Goal: Contribute content: Add original content to the website for others to see

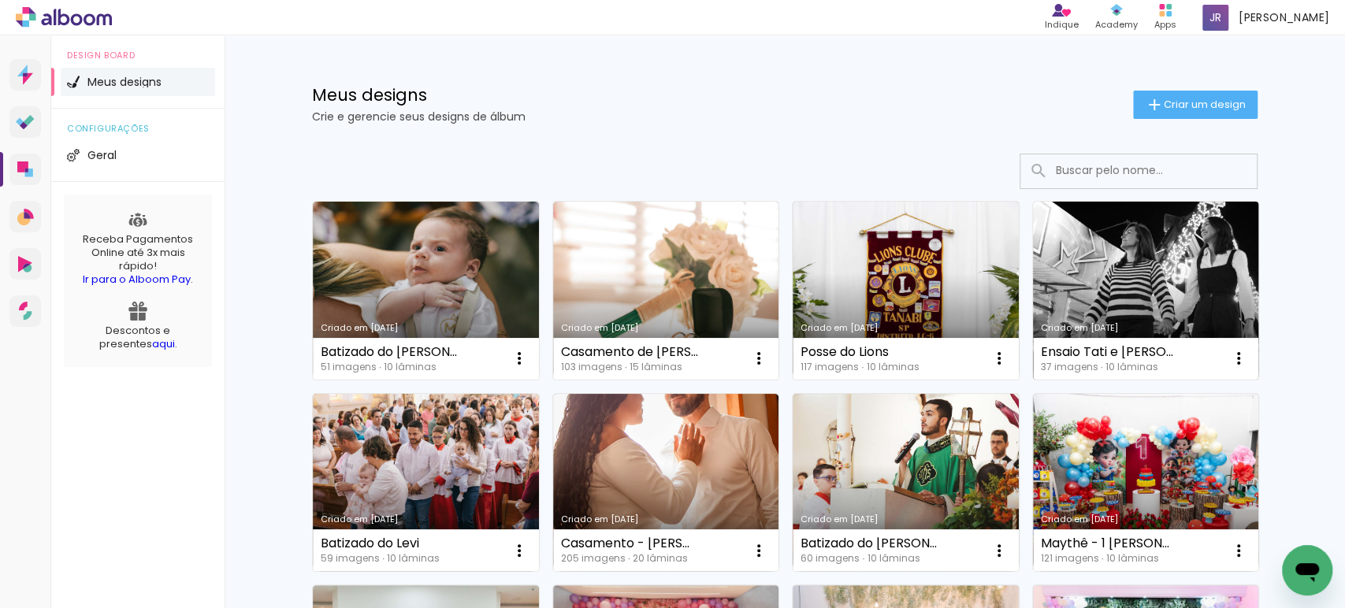
click at [1134, 301] on link "Criado em [DATE]" at bounding box center [1146, 291] width 226 height 178
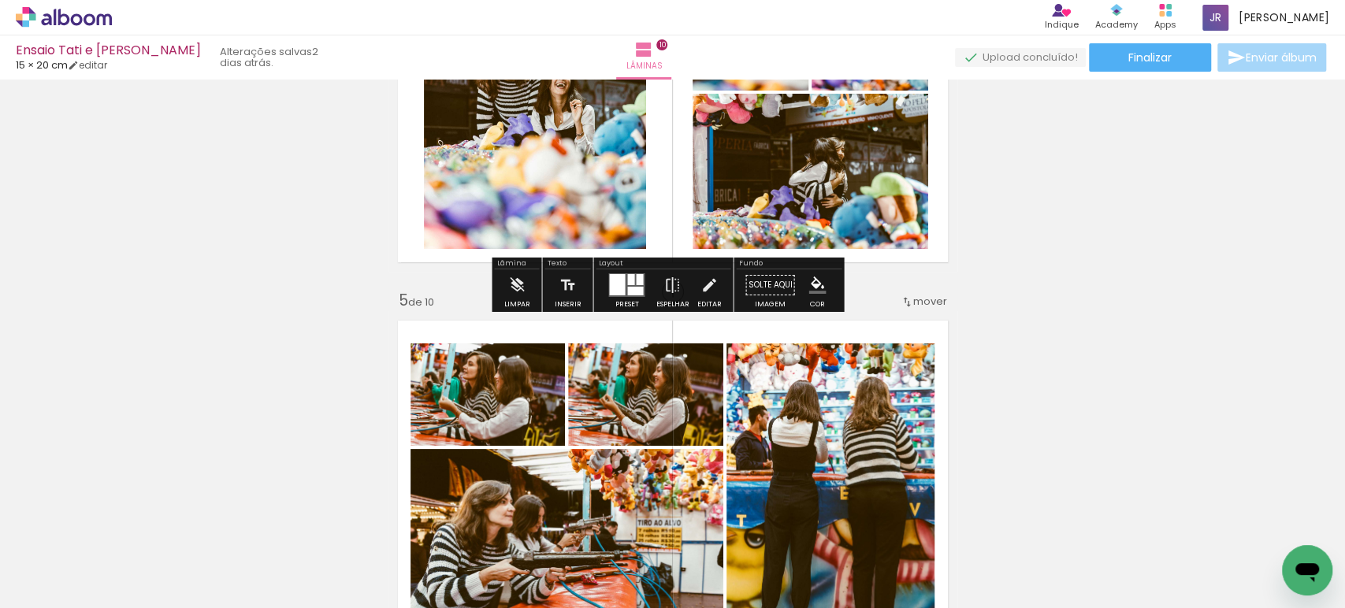
scroll to position [1313, 0]
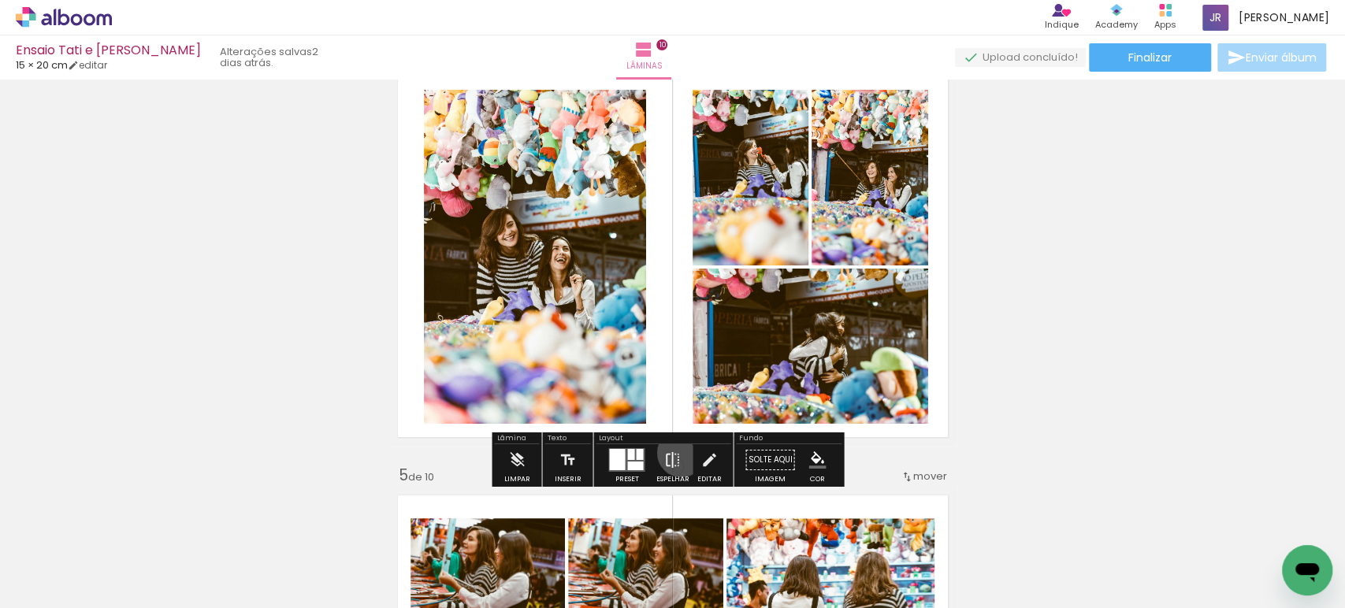
click at [678, 452] on paper-button "Espelhar" at bounding box center [672, 464] width 41 height 40
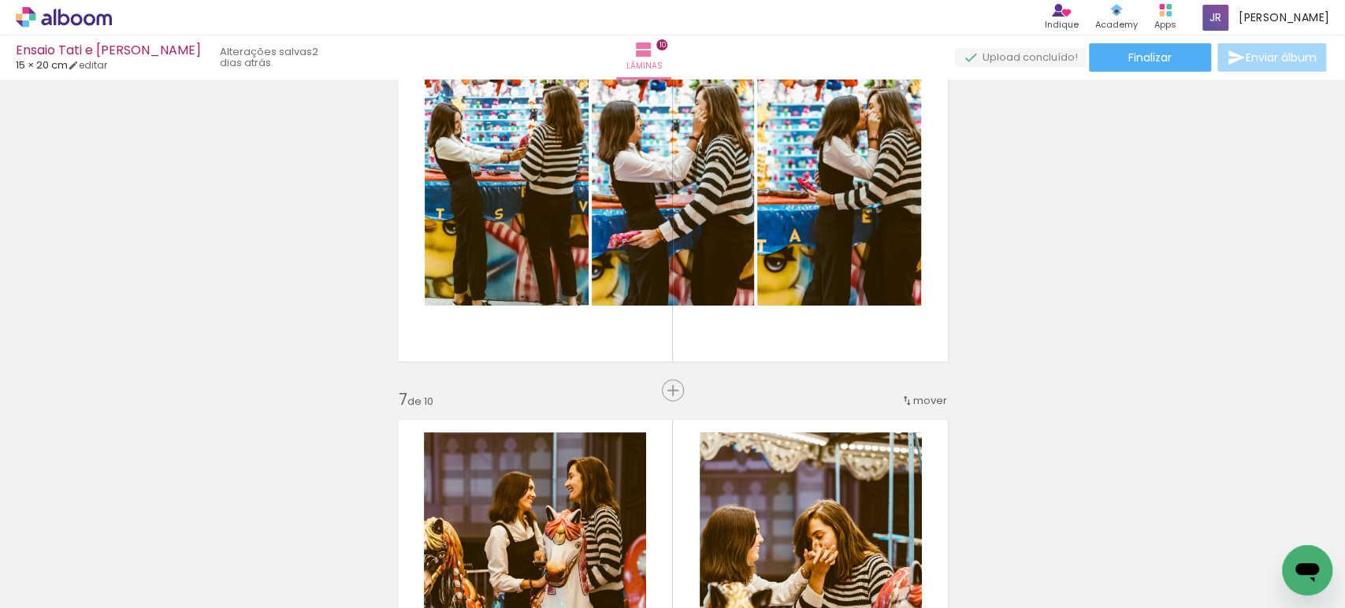
scroll to position [2188, 0]
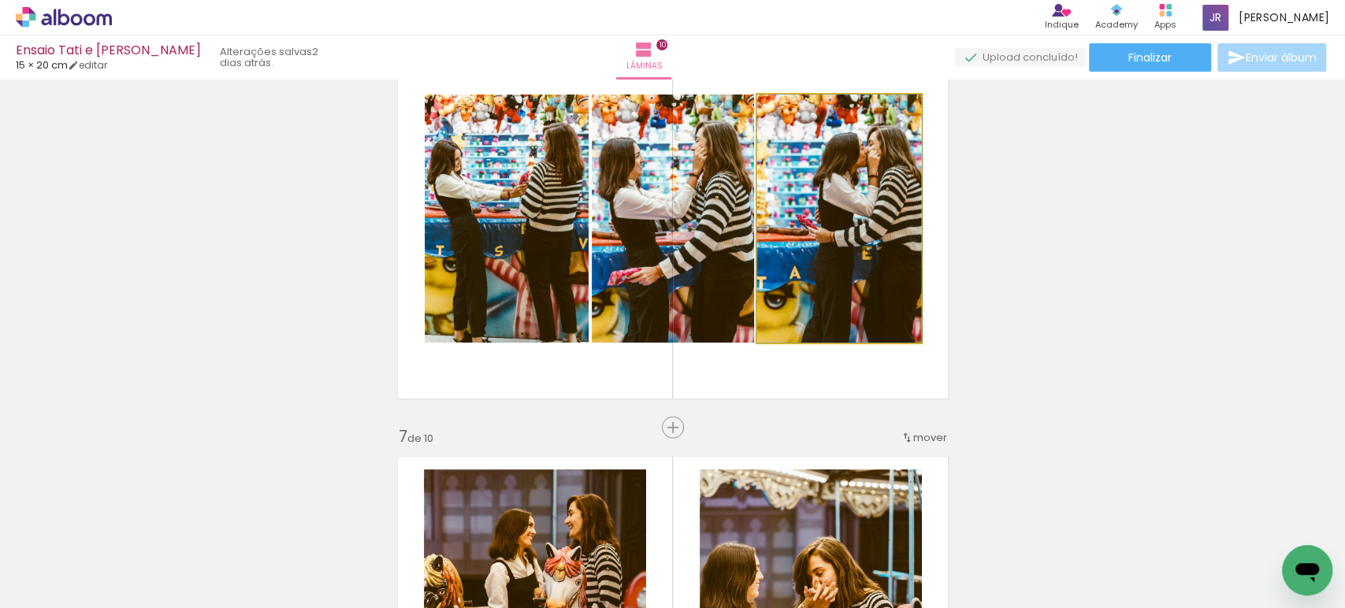
click at [855, 221] on quentale-photo at bounding box center [839, 219] width 164 height 248
click at [852, 236] on quentale-photo at bounding box center [839, 219] width 164 height 248
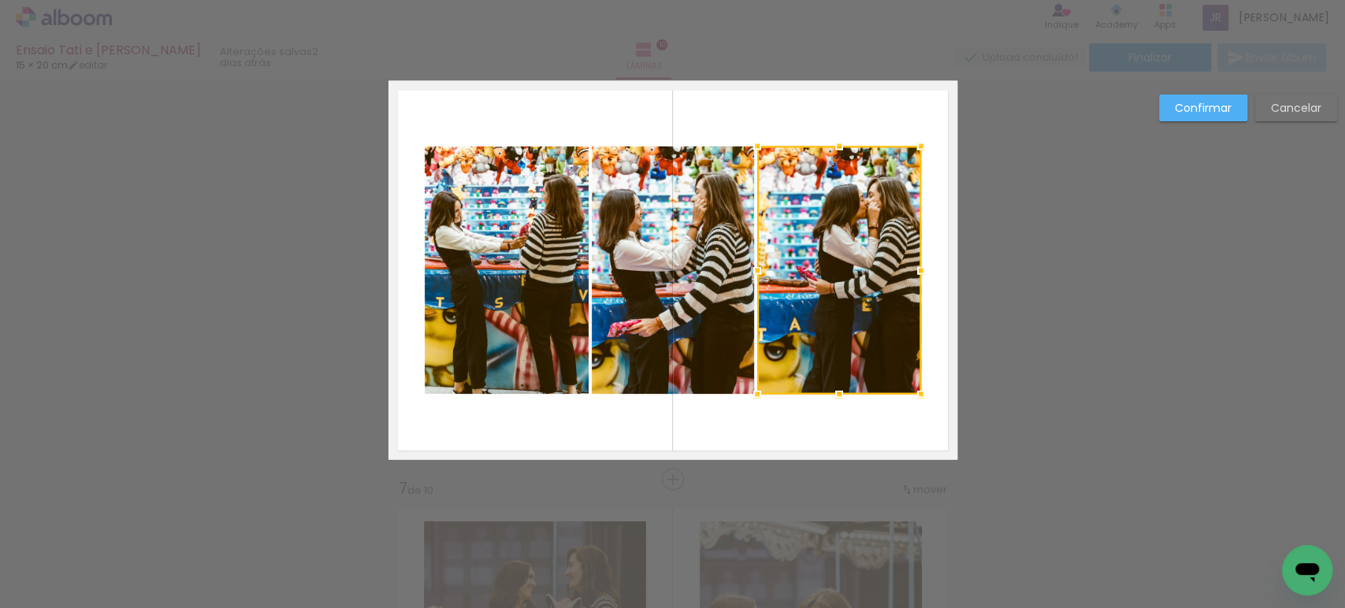
scroll to position [2111, 0]
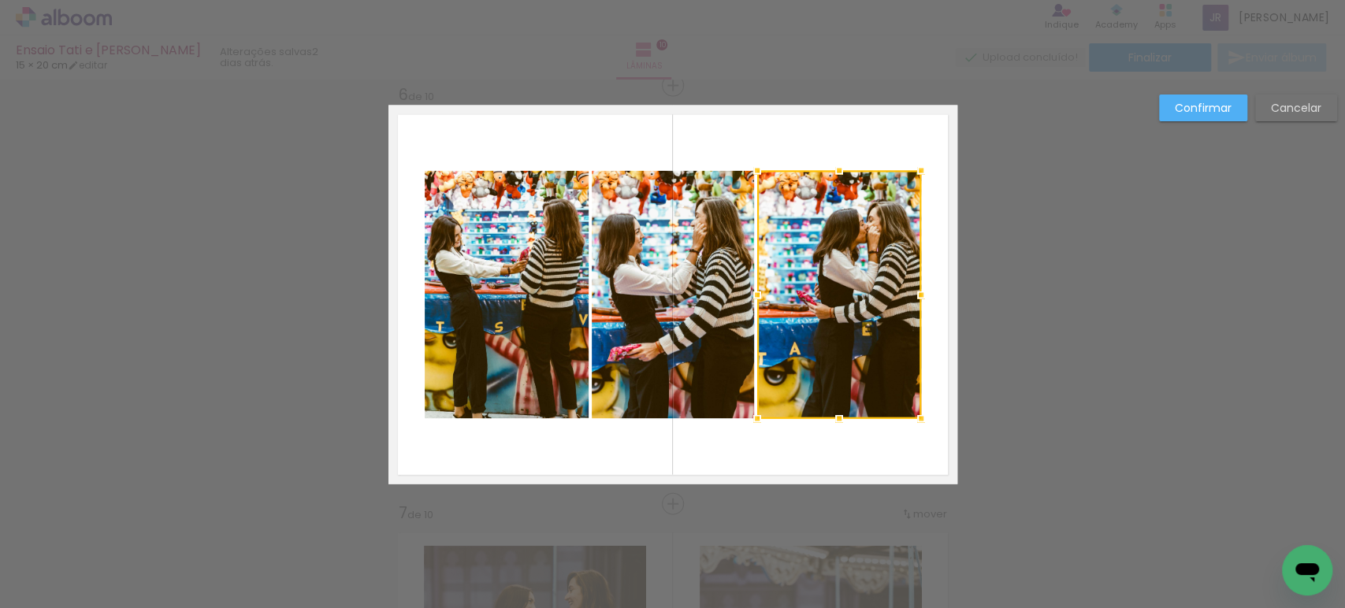
click at [1004, 320] on div "Confirmar Cancelar" at bounding box center [672, 287] width 1345 height 4639
drag, startPoint x: 1298, startPoint y: 98, endPoint x: 1274, endPoint y: 131, distance: 41.1
click at [1298, 98] on paper-button "Cancelar" at bounding box center [1296, 108] width 82 height 27
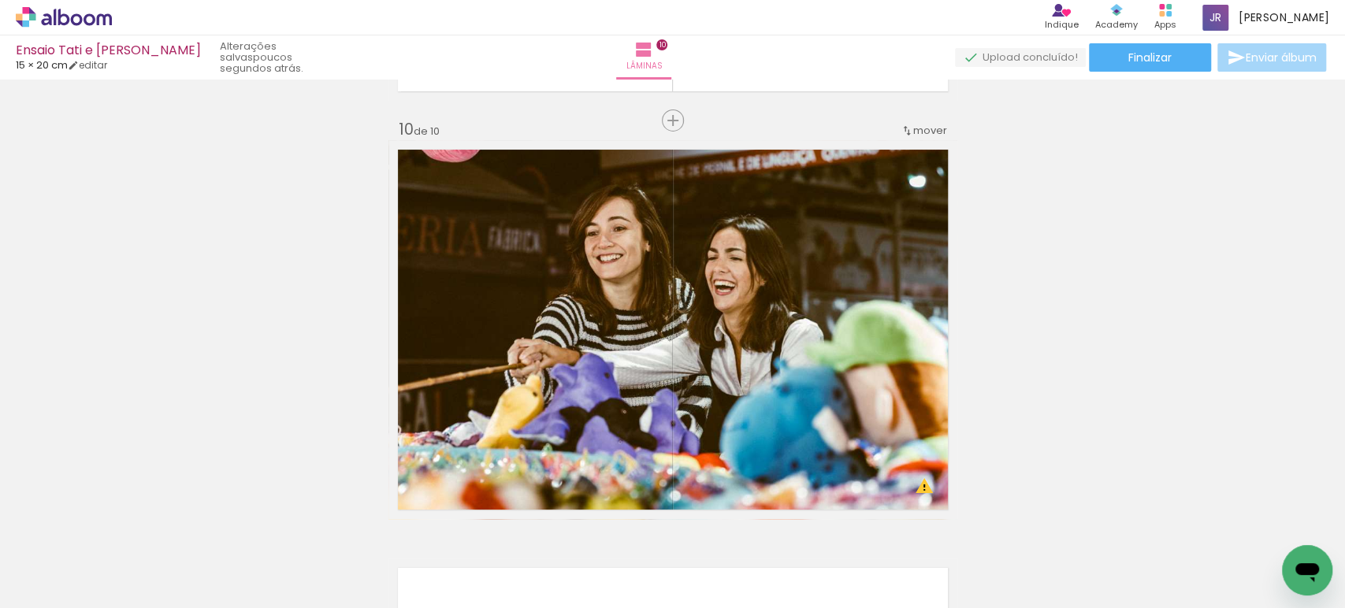
scroll to position [3774, 0]
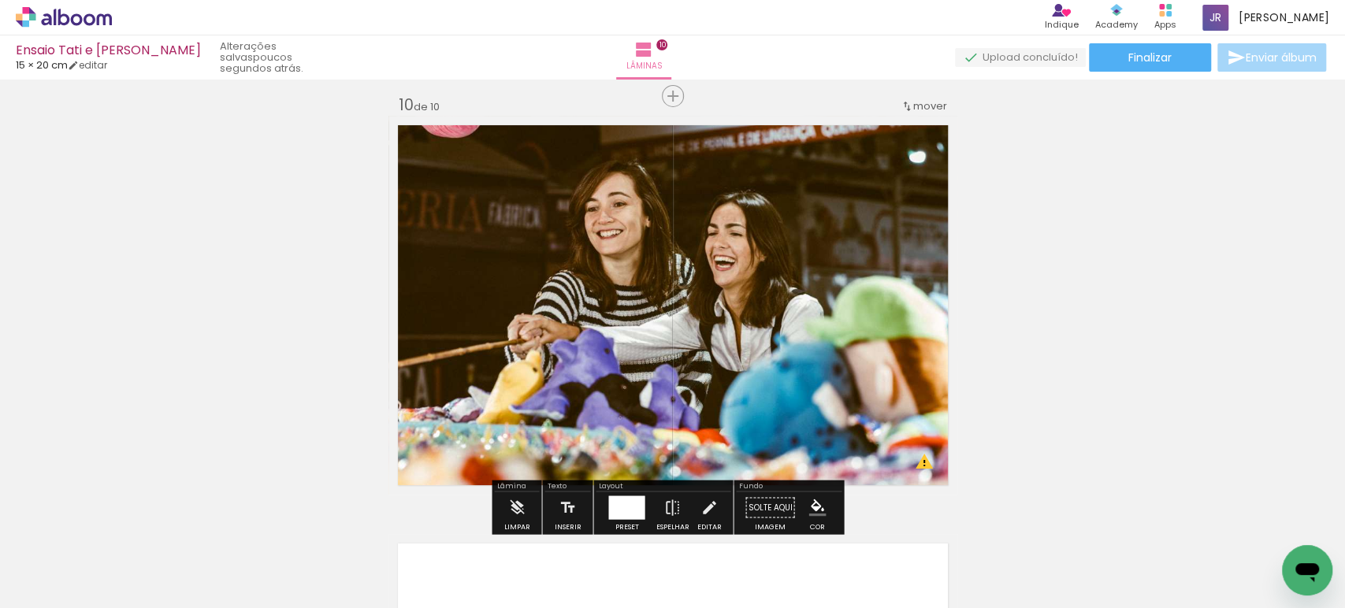
click at [811, 300] on quentale-photo at bounding box center [672, 305] width 569 height 379
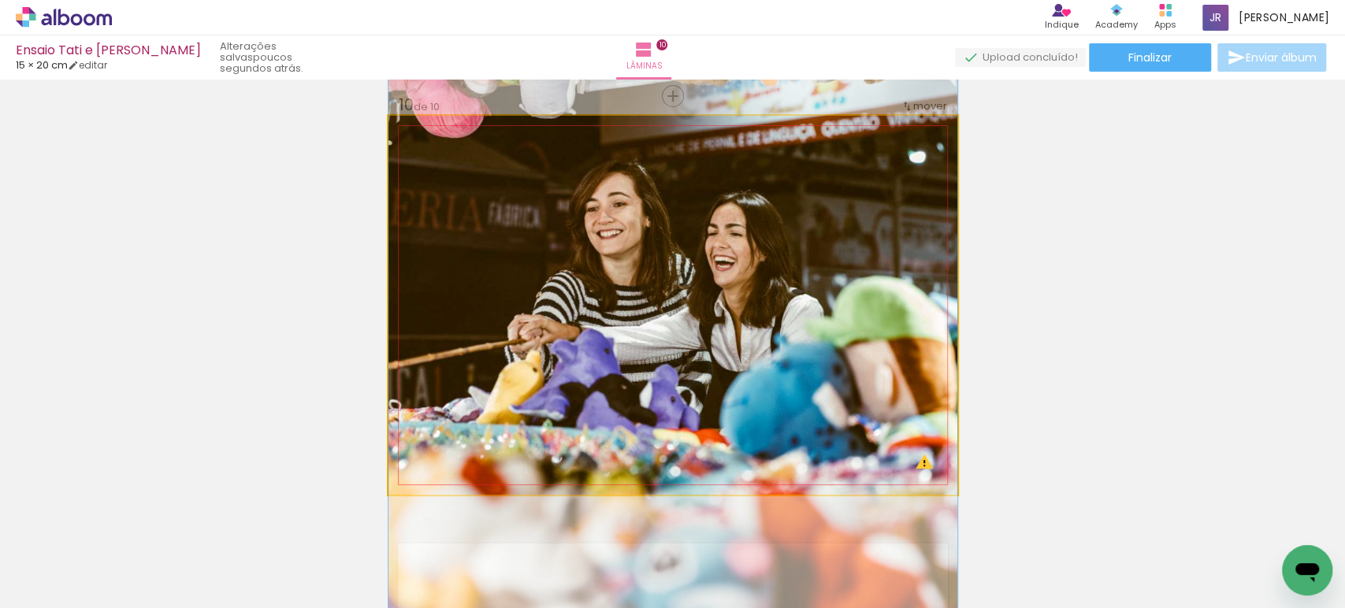
drag, startPoint x: 811, startPoint y: 299, endPoint x: 837, endPoint y: 299, distance: 26.8
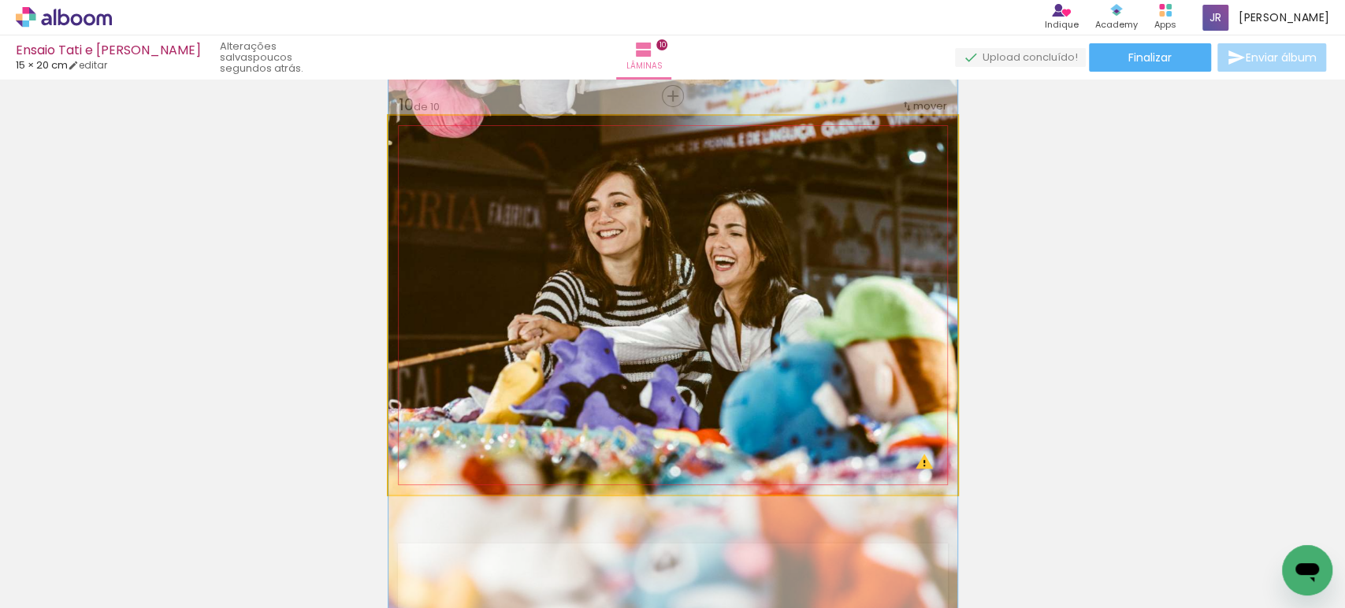
click at [902, 315] on quentale-photo at bounding box center [672, 305] width 569 height 379
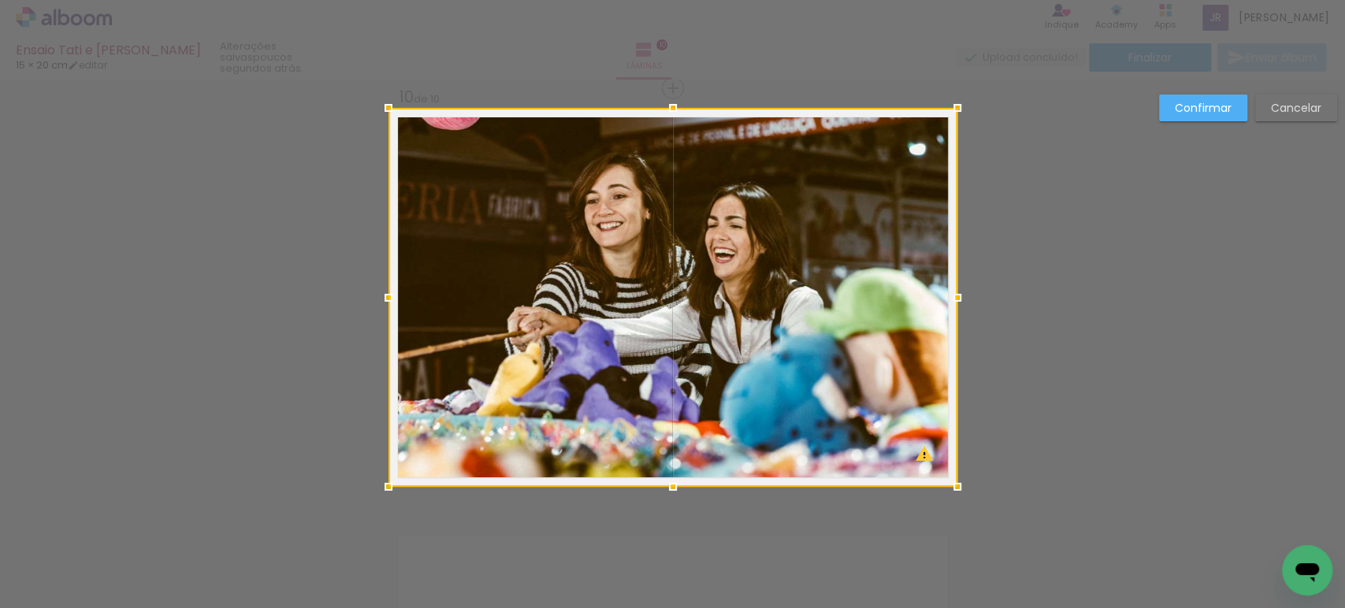
scroll to position [3785, 0]
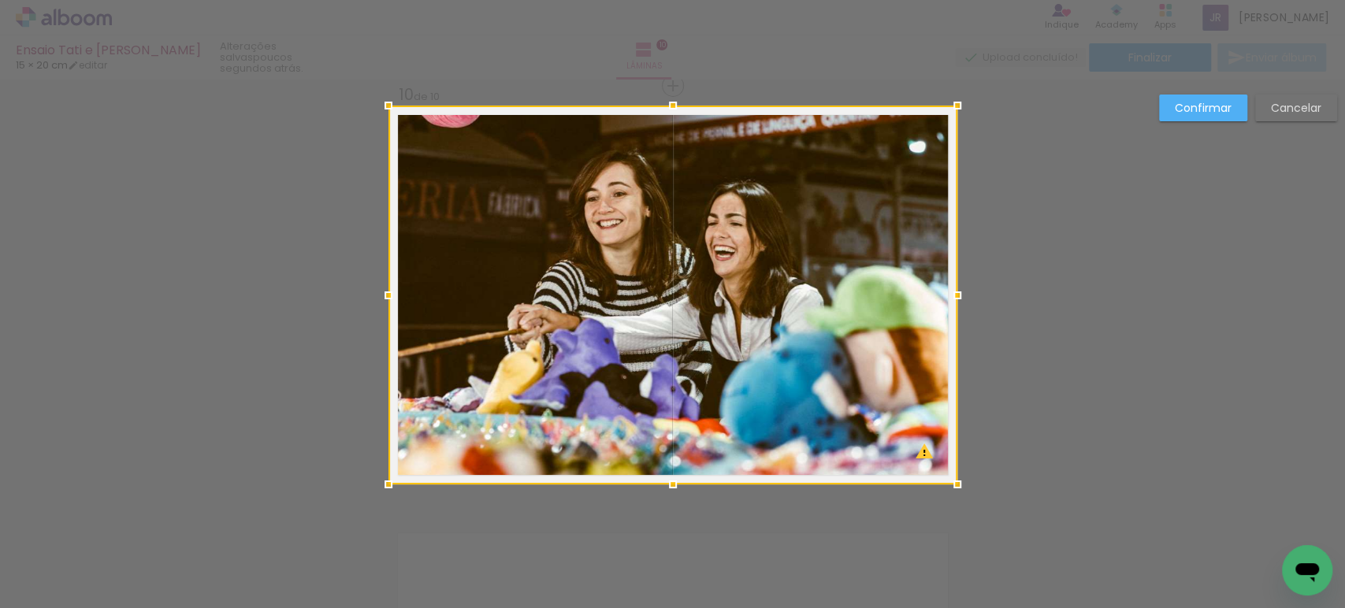
click at [831, 294] on div at bounding box center [672, 295] width 569 height 379
drag, startPoint x: 1289, startPoint y: 103, endPoint x: 1281, endPoint y: 113, distance: 12.3
click at [0, 0] on slot "Cancelar" at bounding box center [0, 0] width 0 height 0
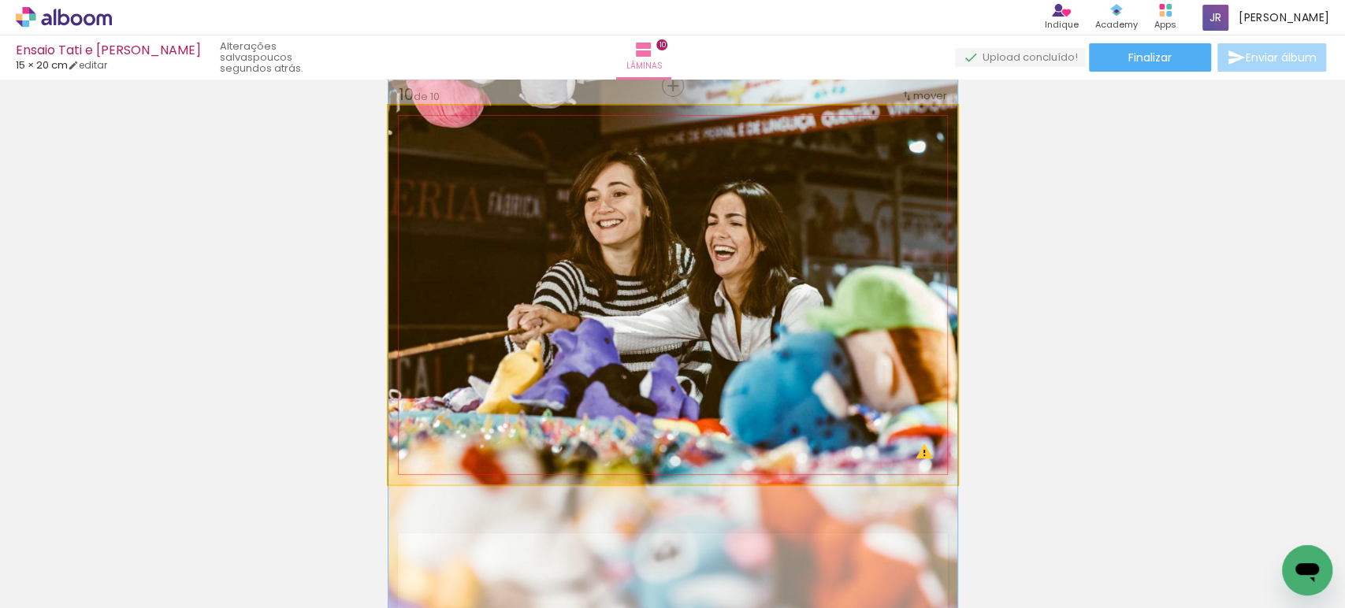
click at [917, 455] on quentale-photo at bounding box center [672, 295] width 569 height 379
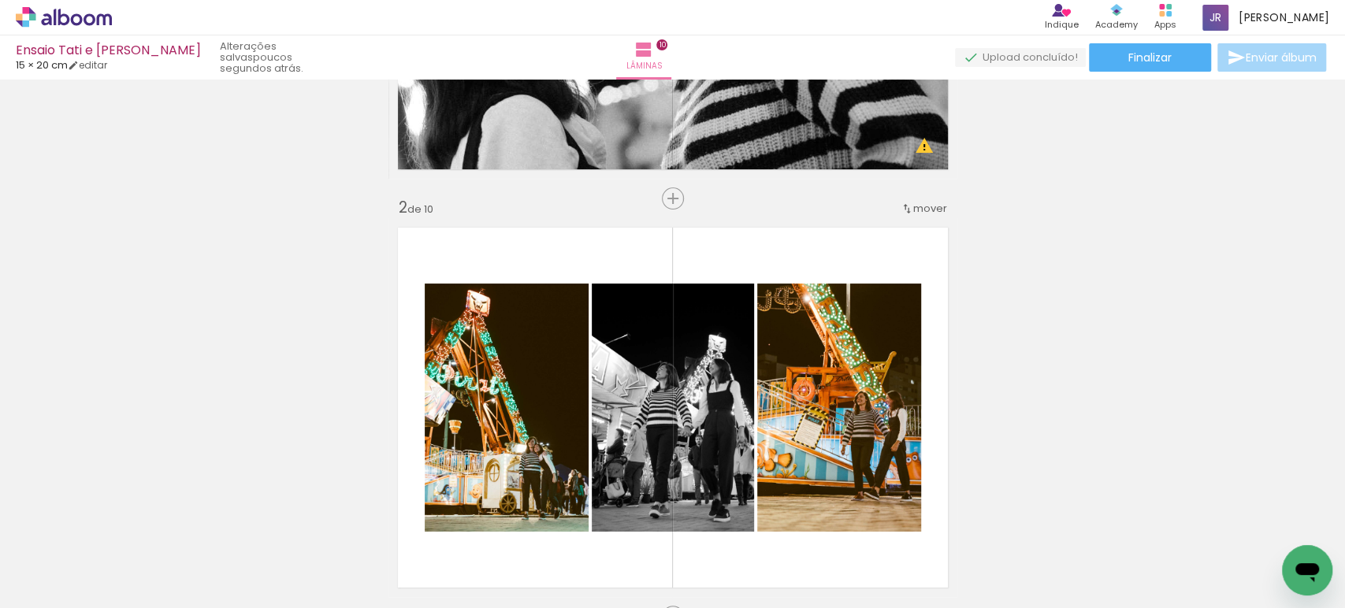
scroll to position [0, 0]
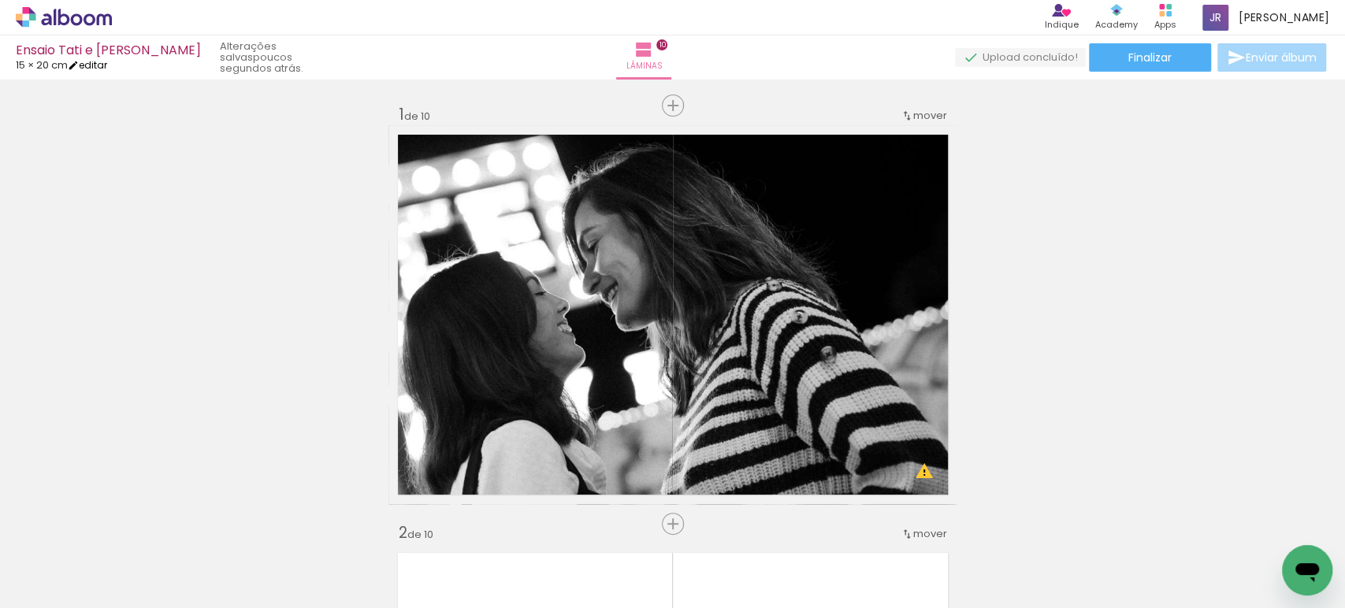
click at [105, 61] on link "editar" at bounding box center [87, 64] width 39 height 13
type input "20,3"
type input "30,5"
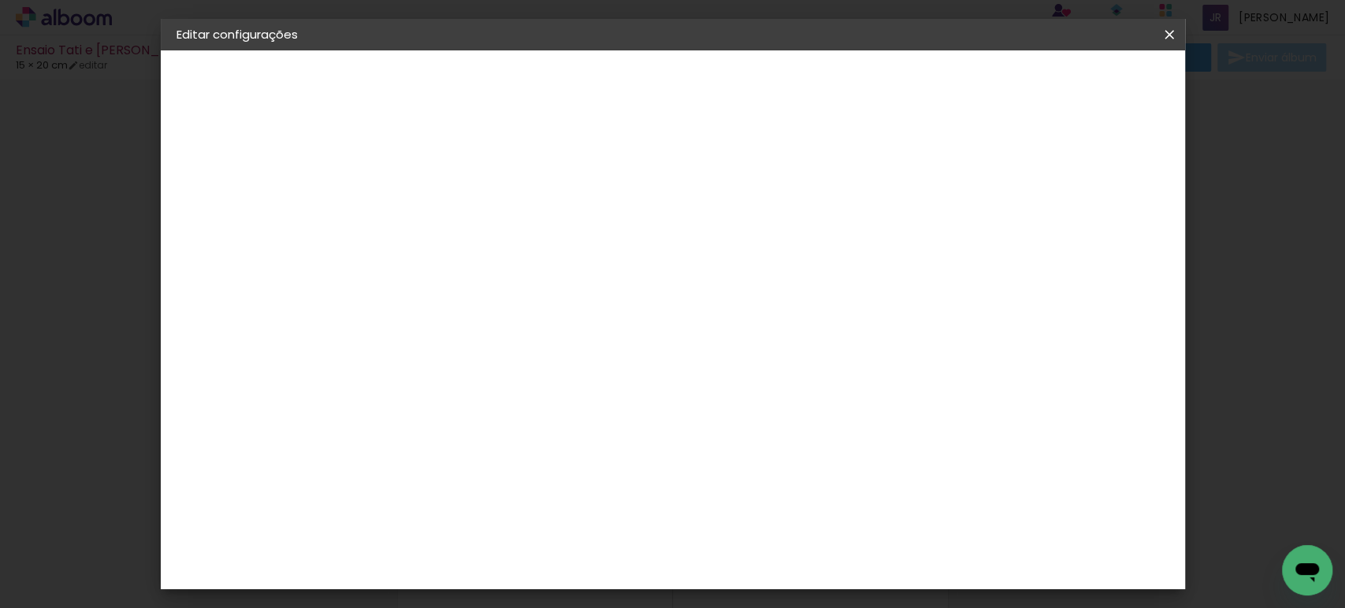
click at [0, 0] on slot "Voltar" at bounding box center [0, 0] width 0 height 0
click at [1170, 35] on iron-icon at bounding box center [1169, 35] width 19 height 16
click at [1162, 35] on iron-icon at bounding box center [1169, 35] width 19 height 16
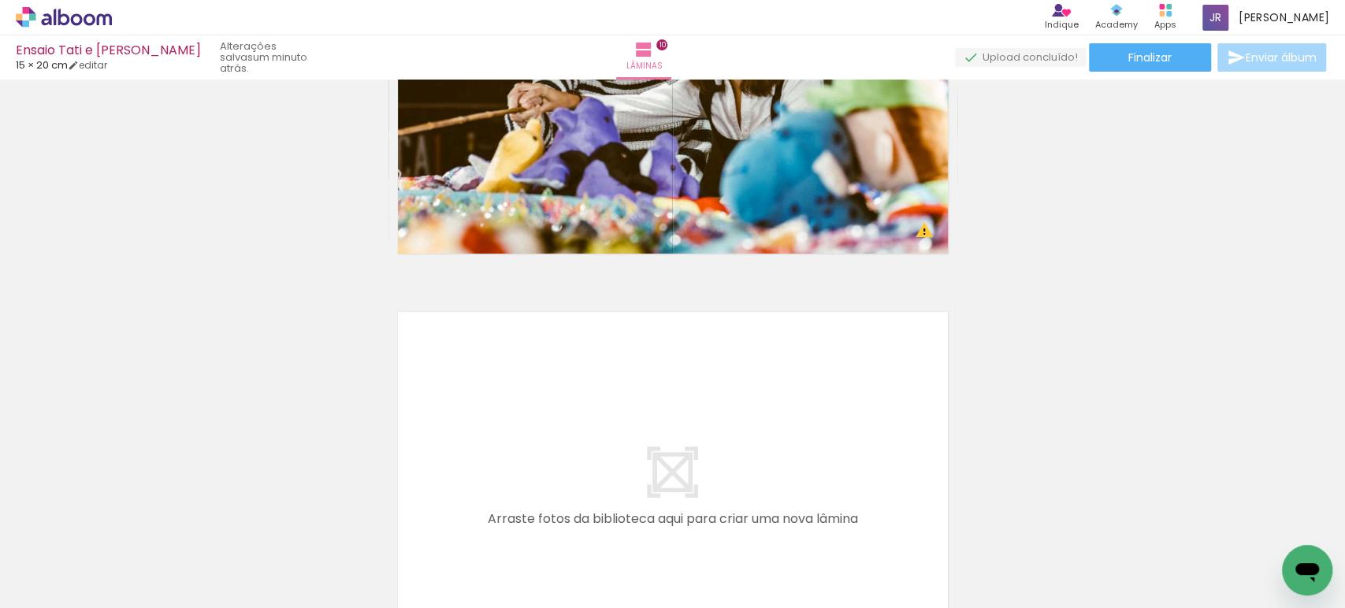
scroll to position [4227, 0]
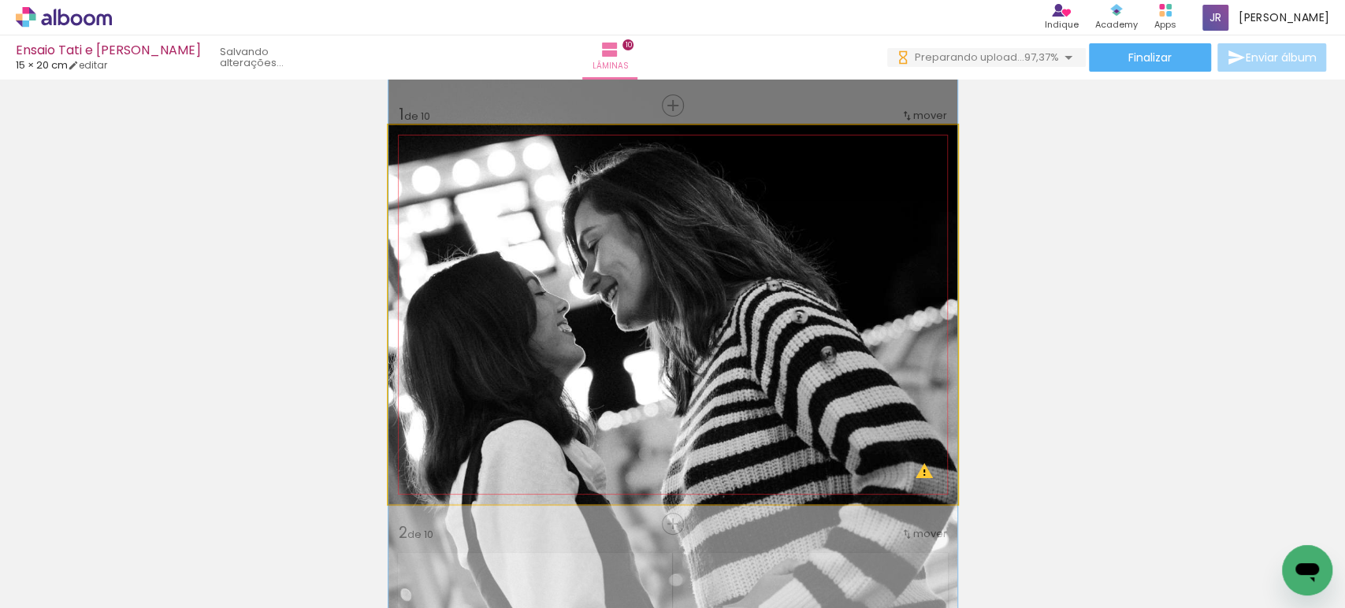
click at [690, 332] on quentale-photo at bounding box center [672, 314] width 569 height 379
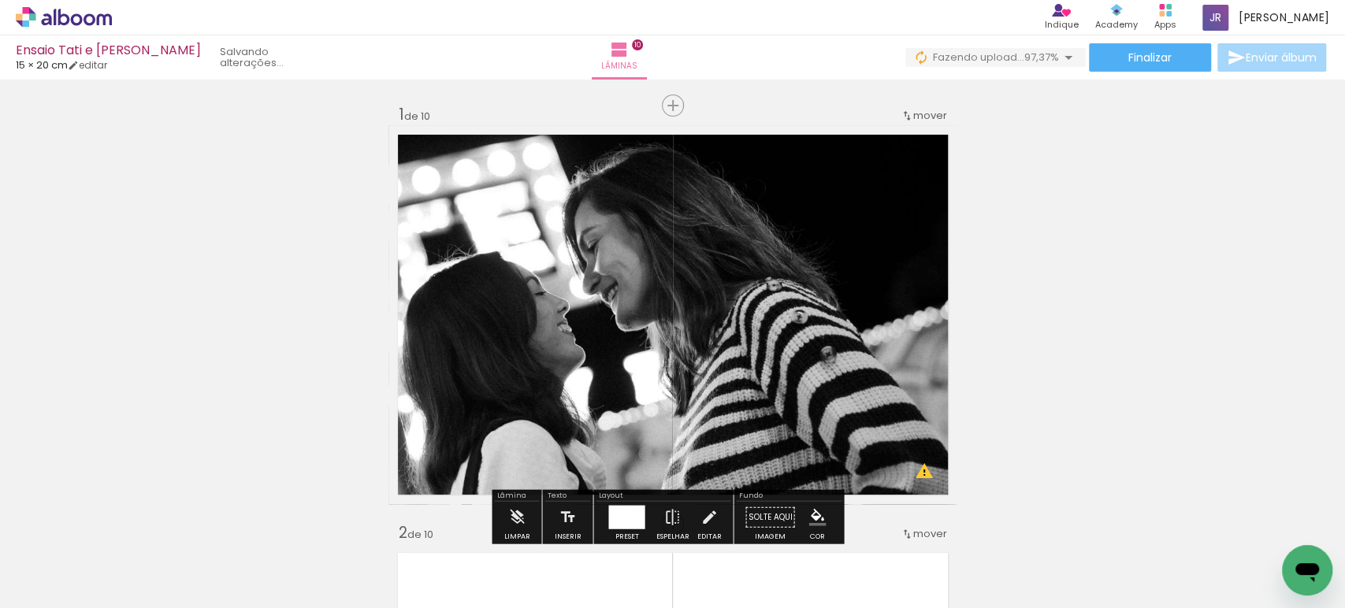
scroll to position [175, 0]
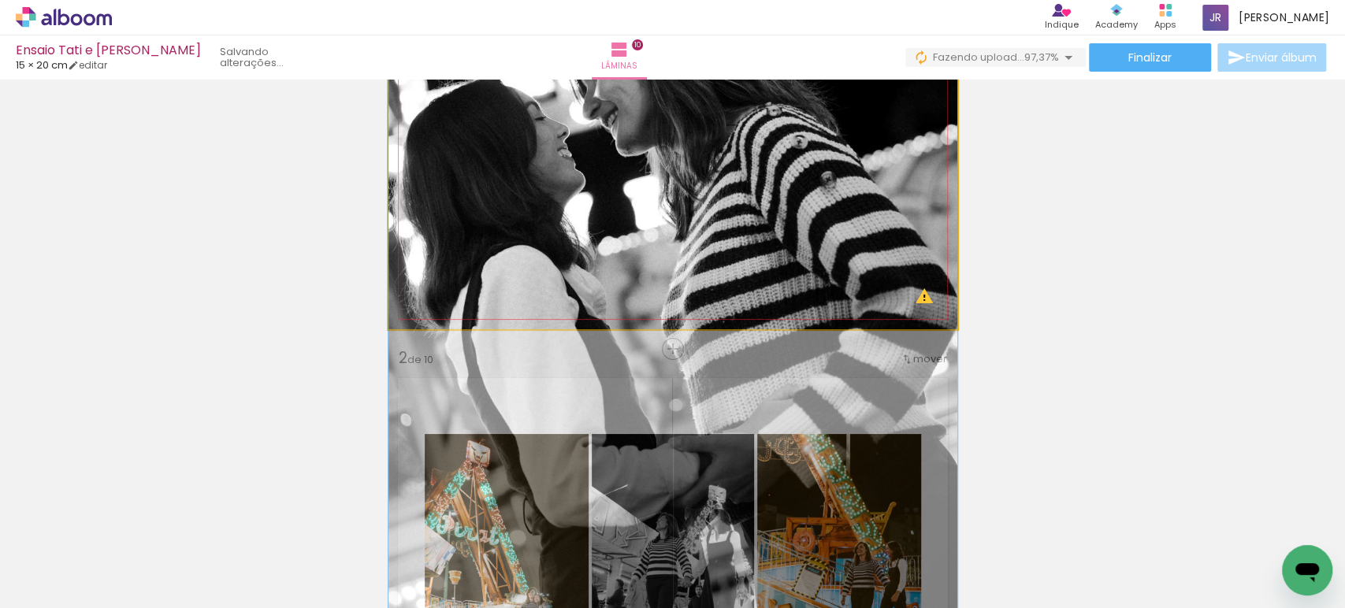
click at [704, 154] on quentale-photo at bounding box center [672, 139] width 569 height 379
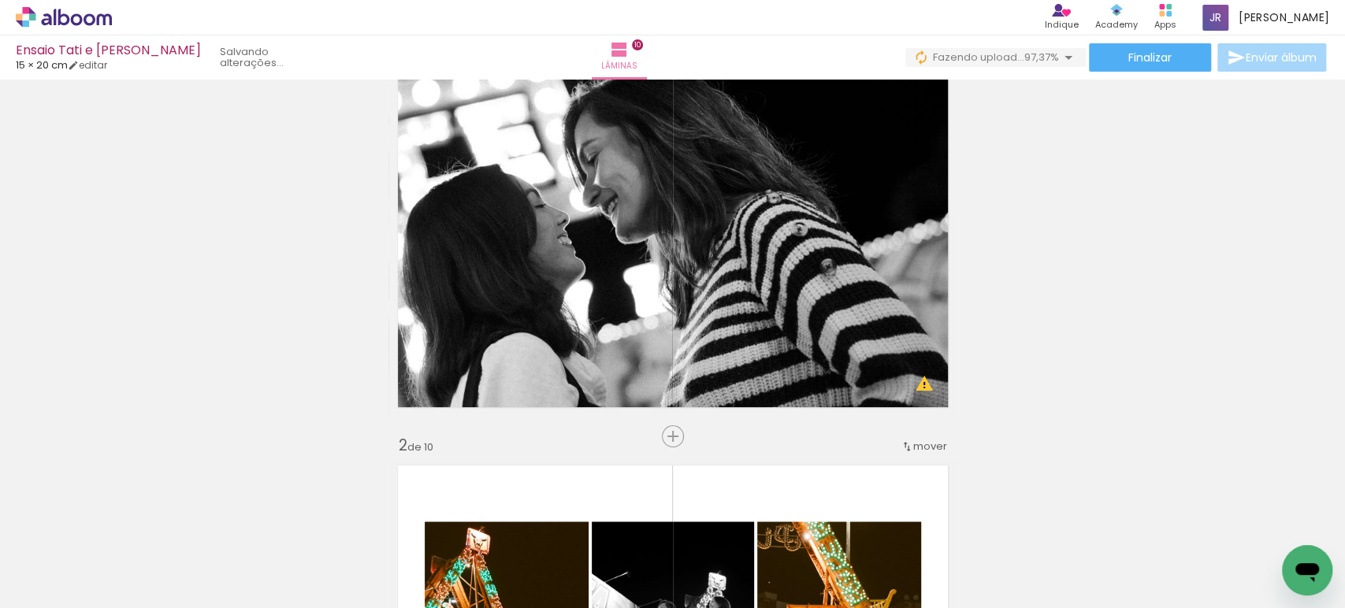
scroll to position [0, 2142]
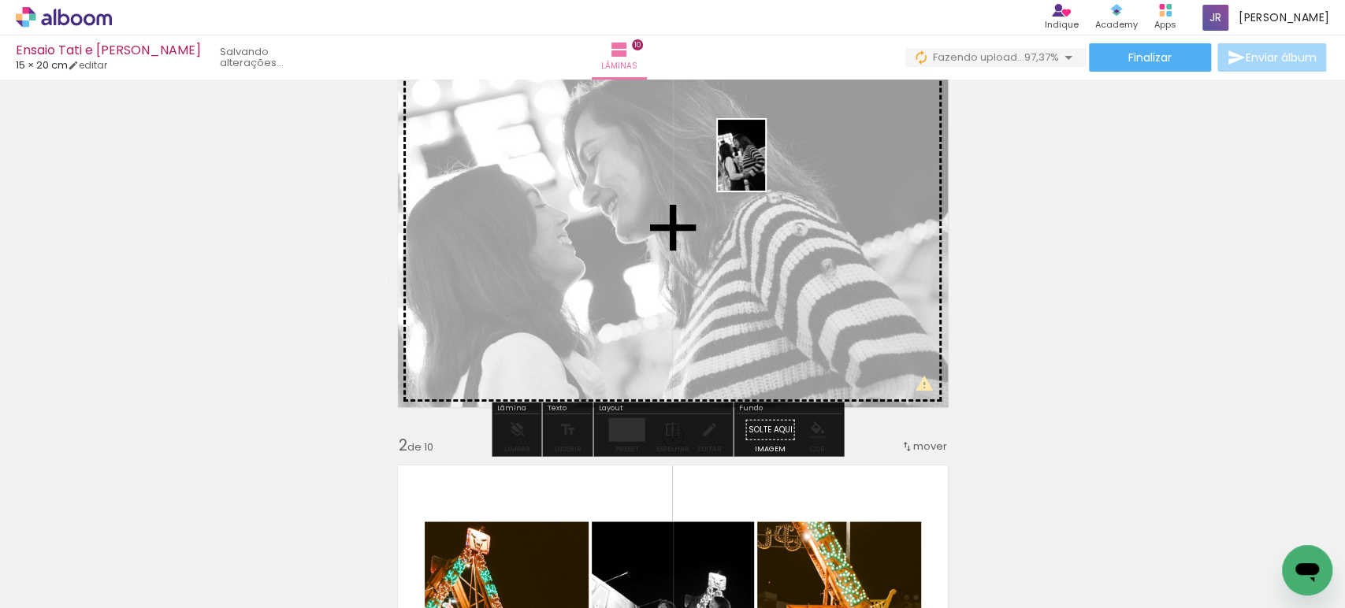
drag, startPoint x: 1276, startPoint y: 559, endPoint x: 765, endPoint y: 167, distance: 644.0
click at [765, 167] on quentale-workspace at bounding box center [672, 304] width 1345 height 608
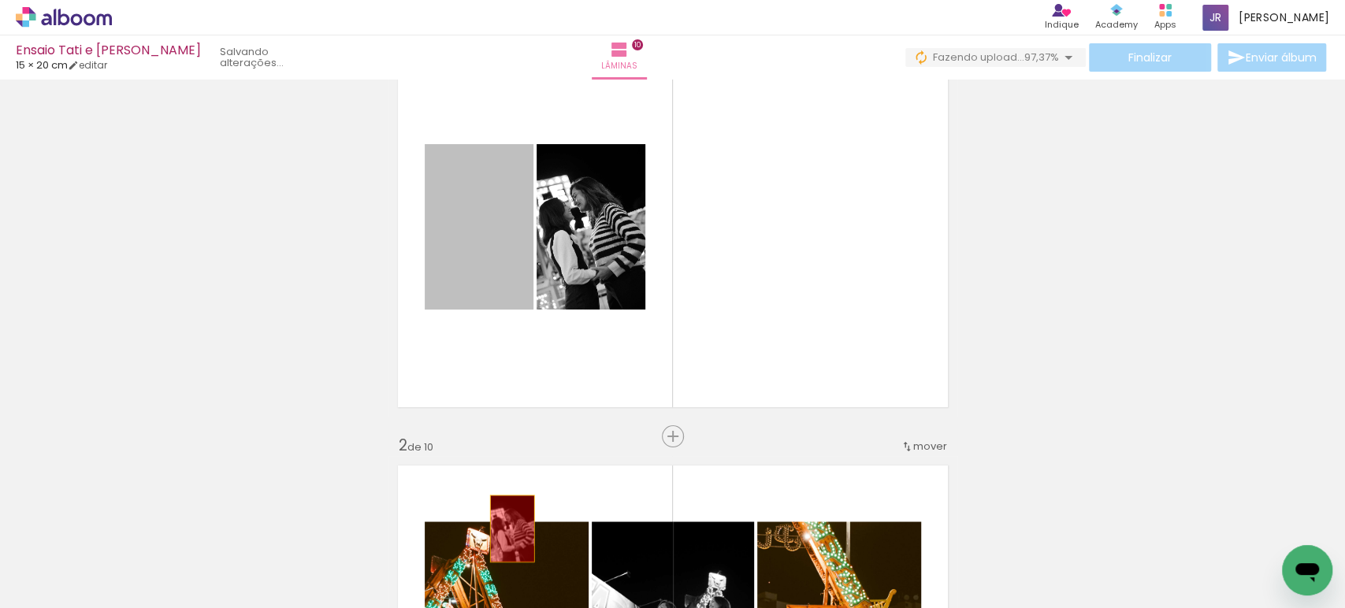
drag, startPoint x: 498, startPoint y: 237, endPoint x: 508, endPoint y: 545, distance: 308.2
click at [508, 545] on quentale-workspace at bounding box center [672, 304] width 1345 height 608
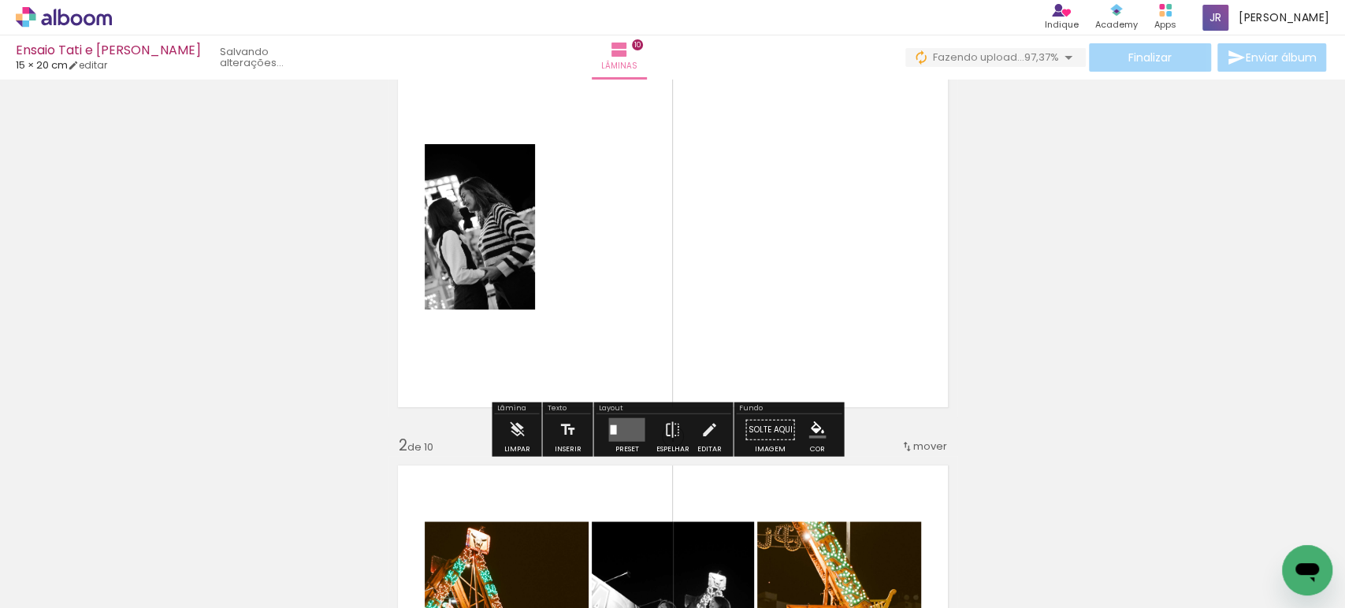
click at [485, 247] on quentale-photo at bounding box center [480, 226] width 110 height 165
click at [628, 428] on quentale-layouter at bounding box center [626, 430] width 36 height 24
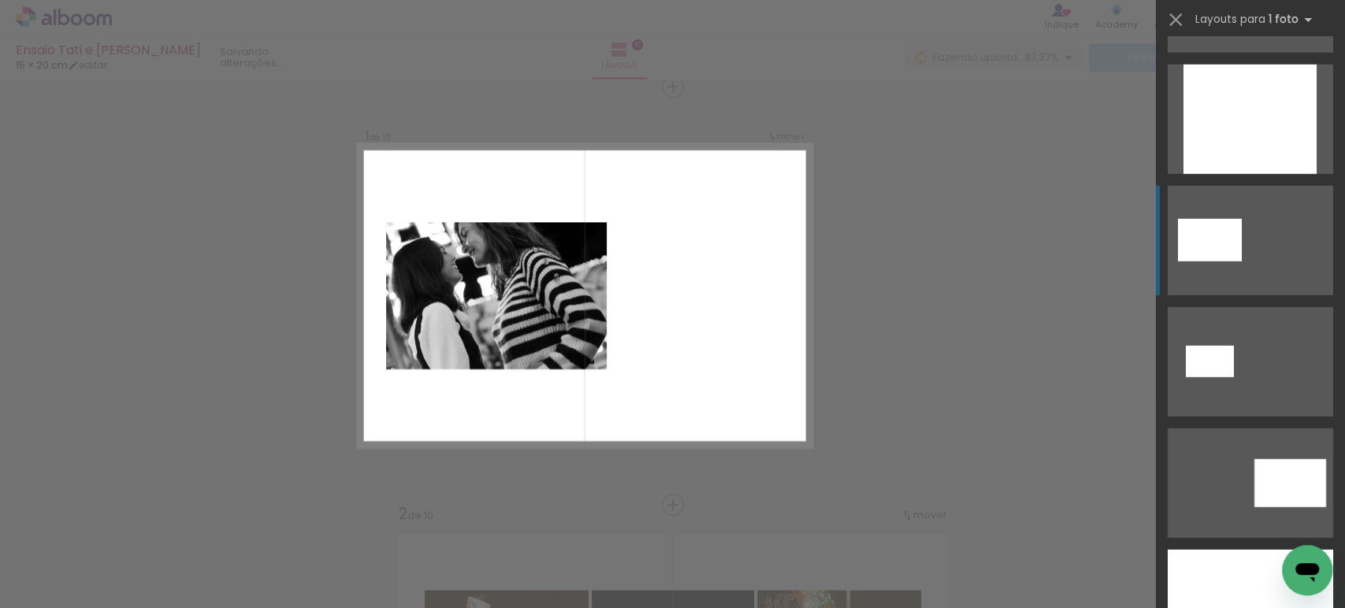
scroll to position [3151, 0]
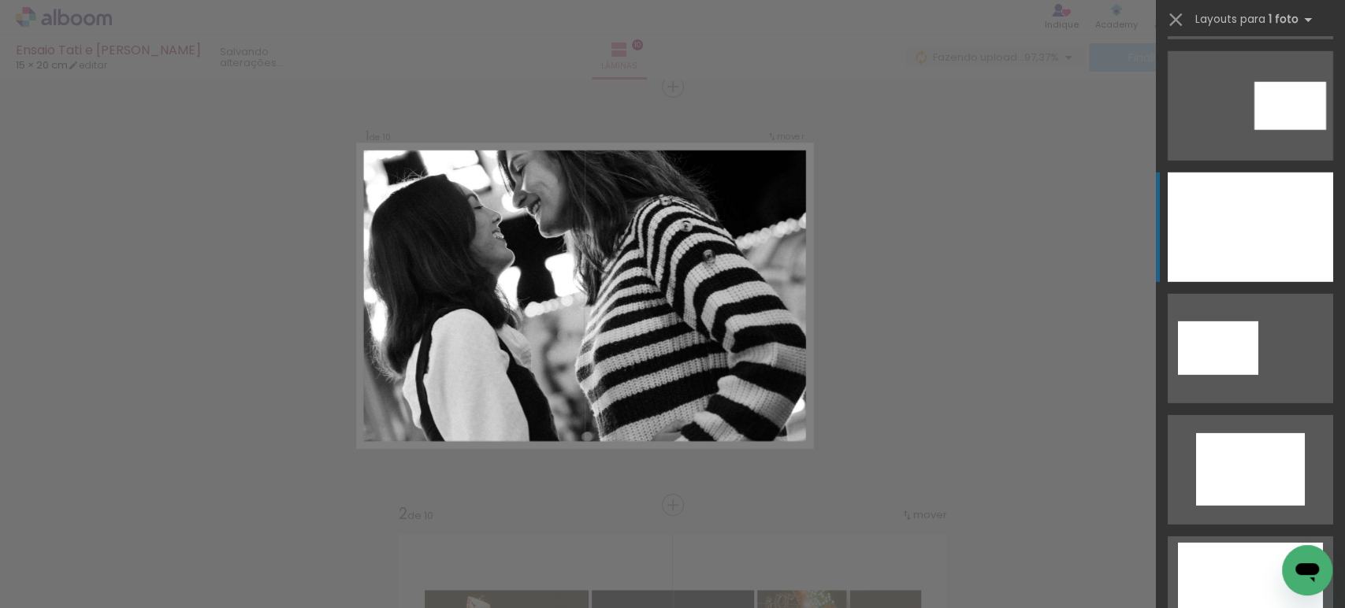
click at [1239, 248] on div at bounding box center [1250, 228] width 165 height 110
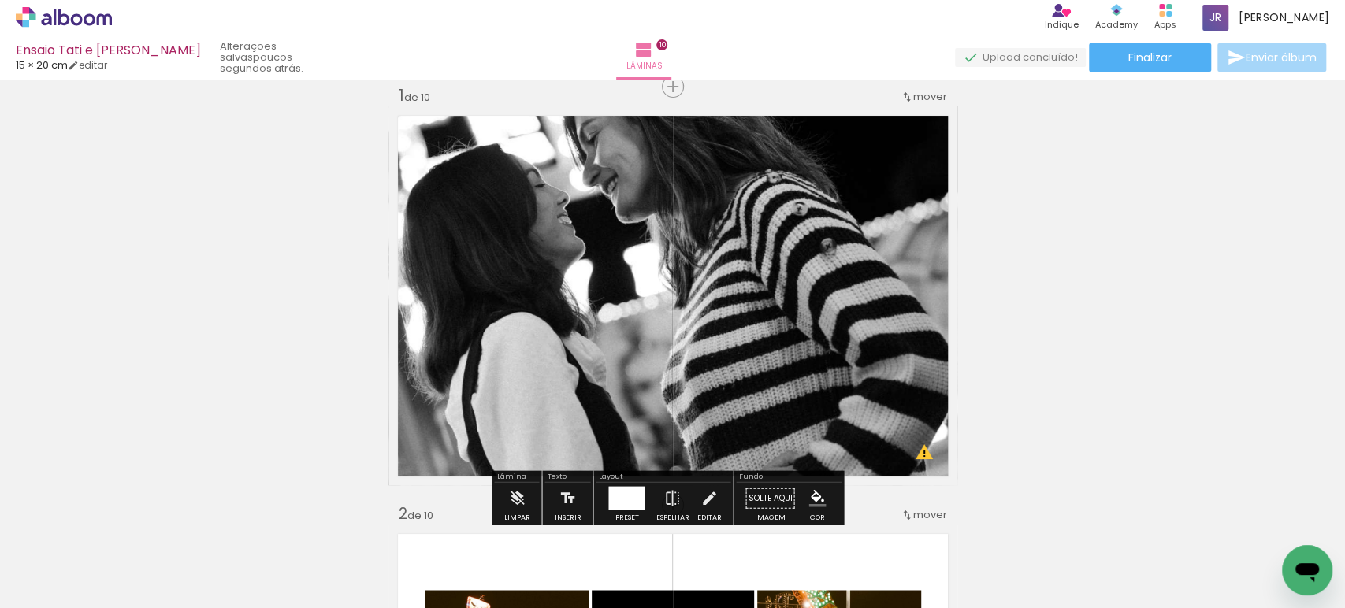
click at [849, 429] on quentale-photo at bounding box center [672, 295] width 569 height 379
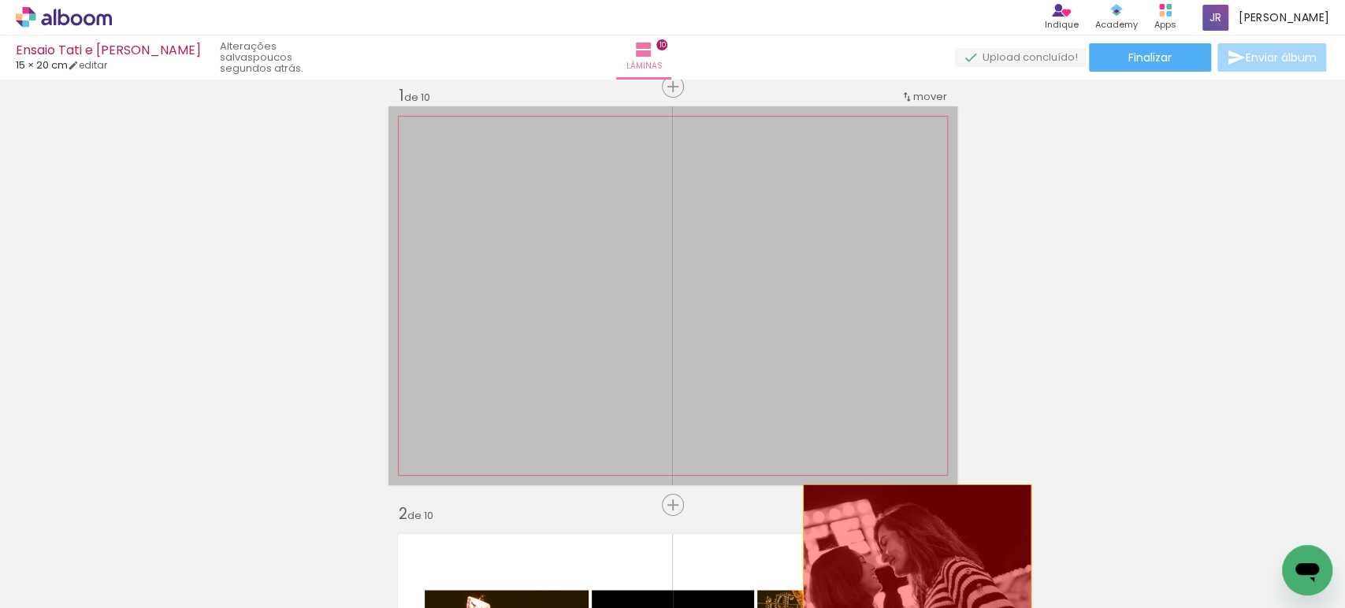
drag, startPoint x: 860, startPoint y: 377, endPoint x: 910, endPoint y: 559, distance: 189.4
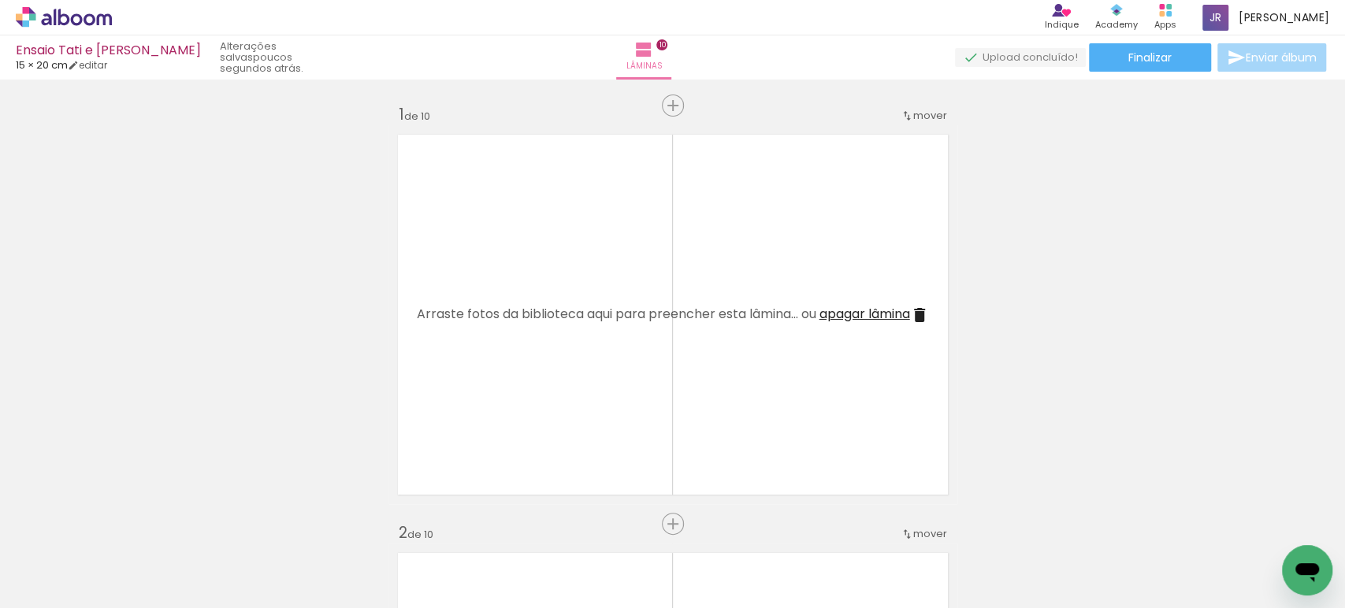
scroll to position [0, 2142]
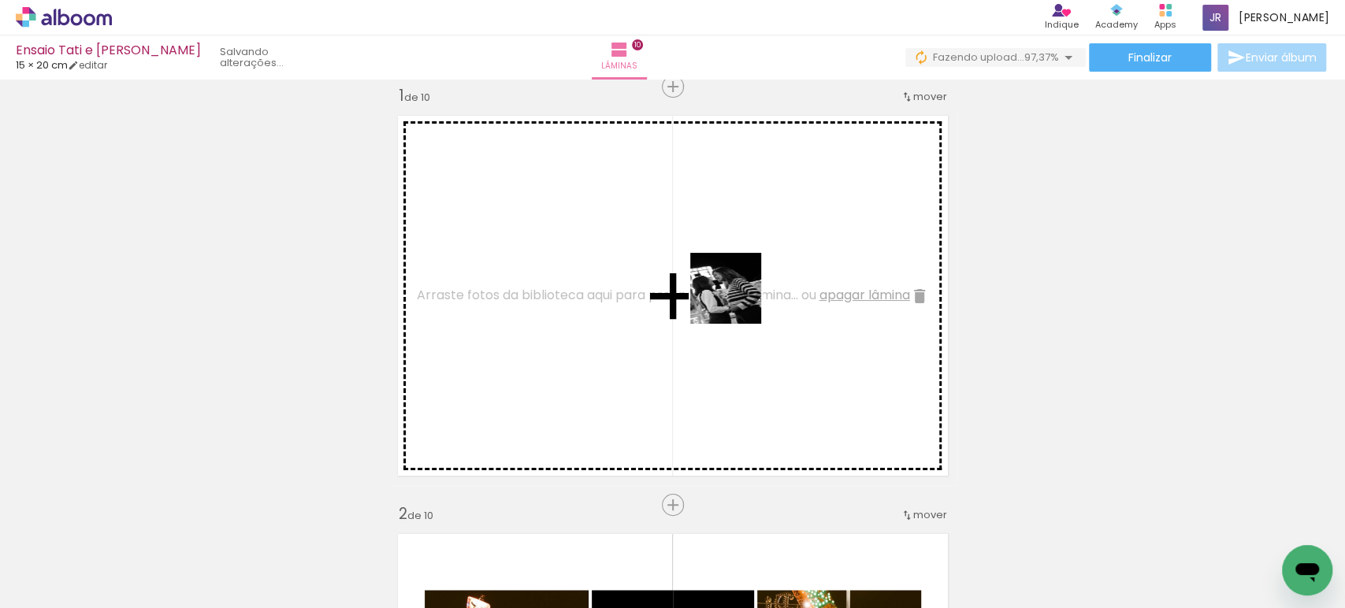
drag, startPoint x: 1273, startPoint y: 572, endPoint x: 737, endPoint y: 298, distance: 601.8
click at [737, 298] on quentale-workspace at bounding box center [672, 304] width 1345 height 608
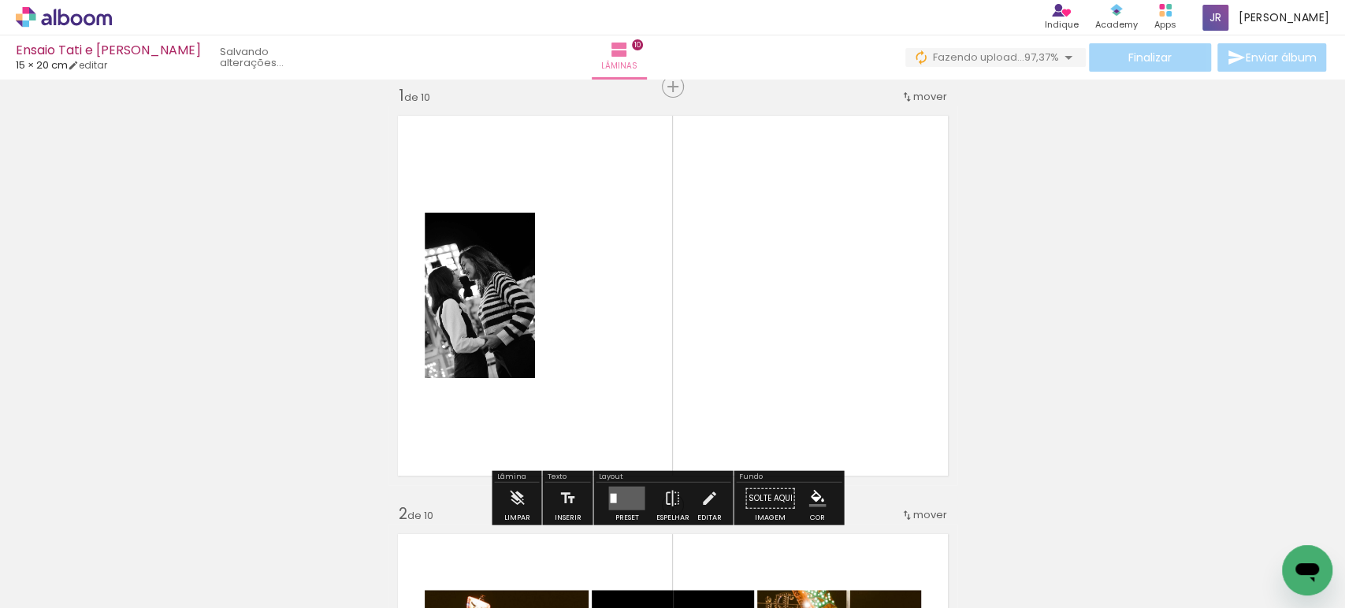
click at [612, 488] on quentale-layouter at bounding box center [626, 499] width 36 height 24
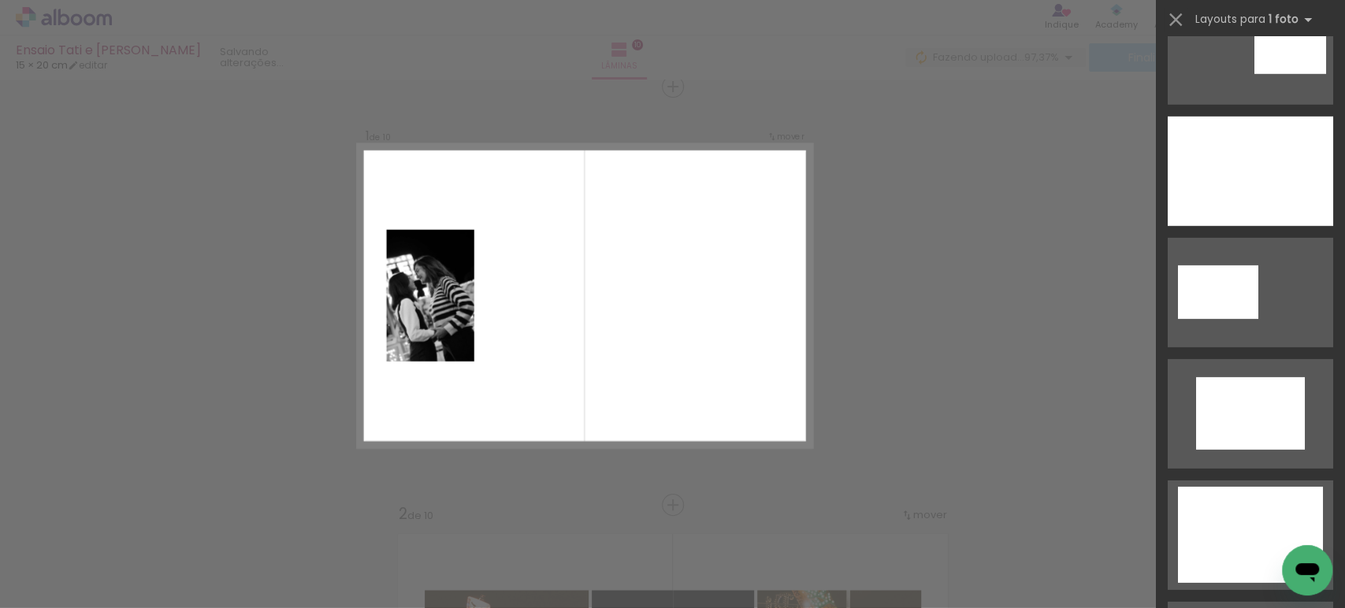
scroll to position [3216, 0]
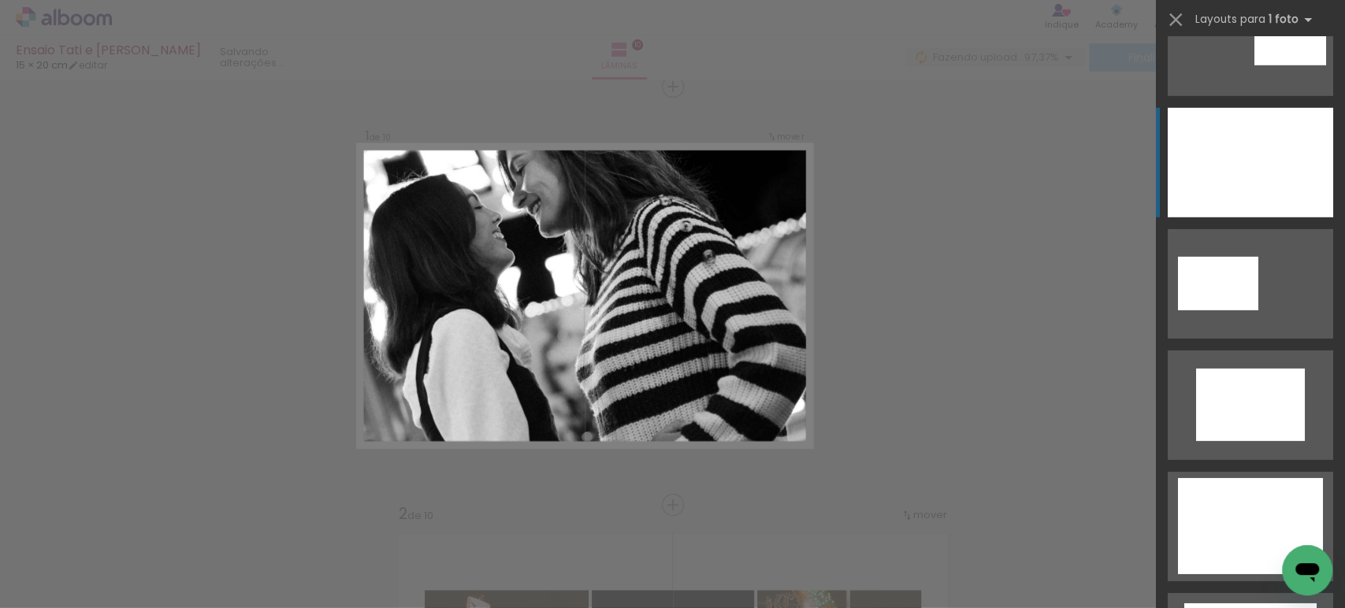
click at [1267, 180] on div at bounding box center [1250, 163] width 165 height 110
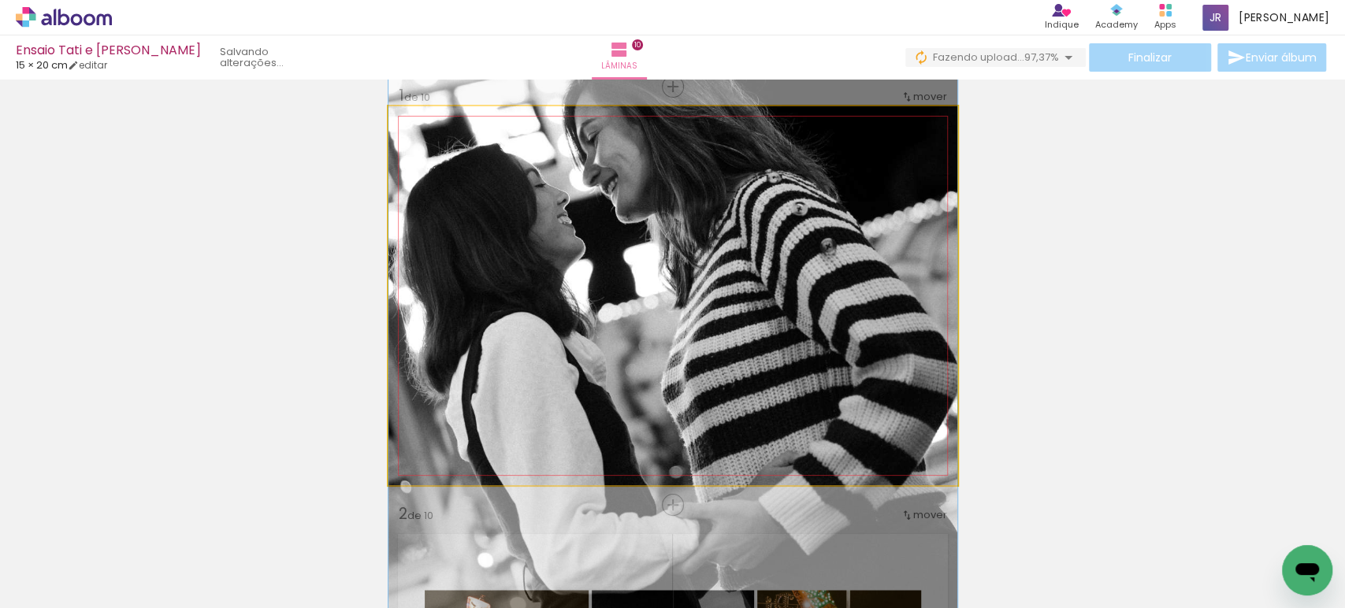
click at [673, 246] on quentale-photo at bounding box center [672, 295] width 569 height 379
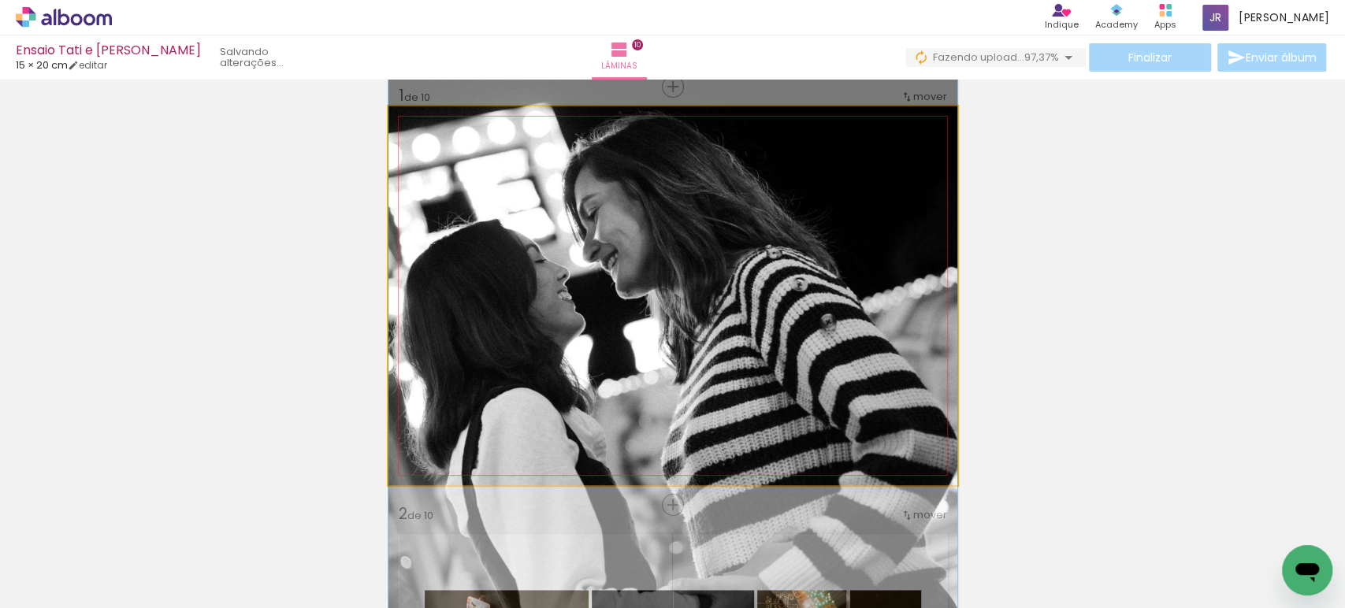
drag, startPoint x: 673, startPoint y: 245, endPoint x: 663, endPoint y: 321, distance: 76.2
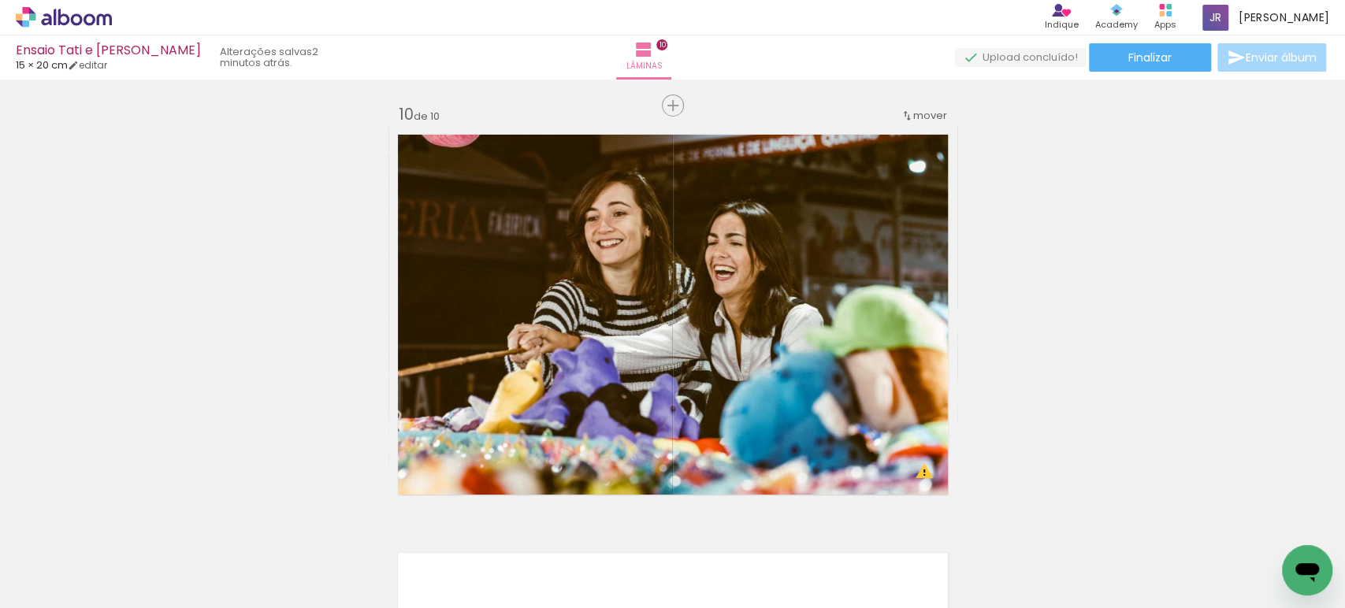
scroll to position [3772, 0]
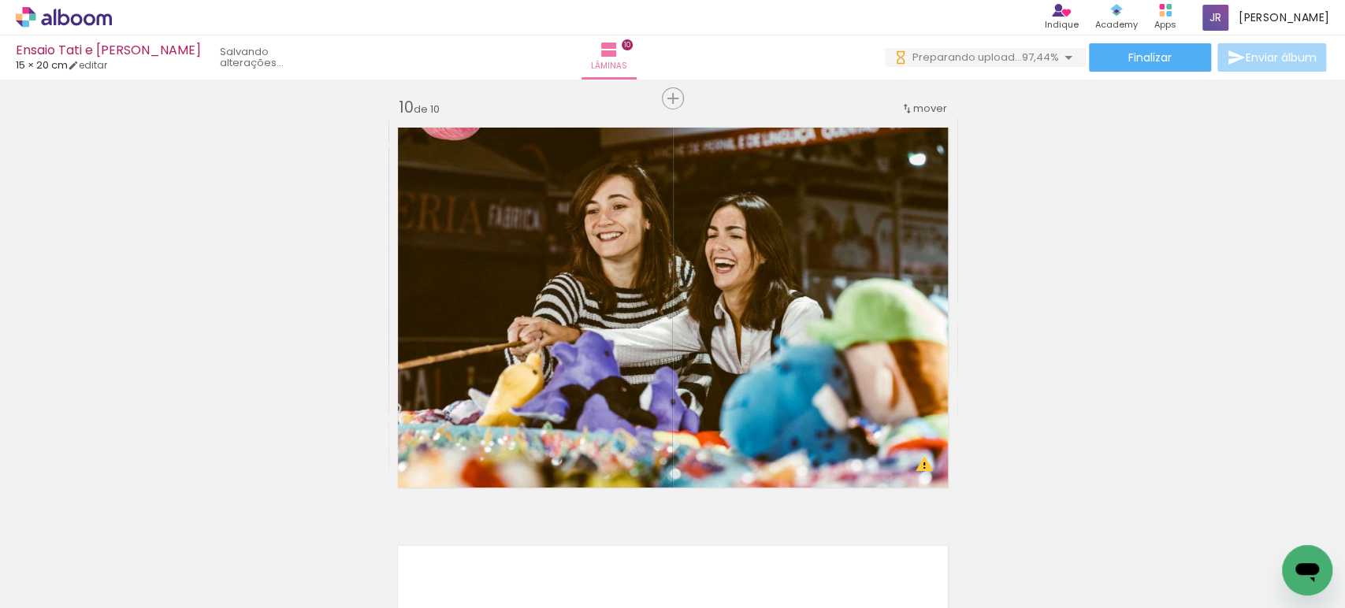
scroll to position [0, 2230]
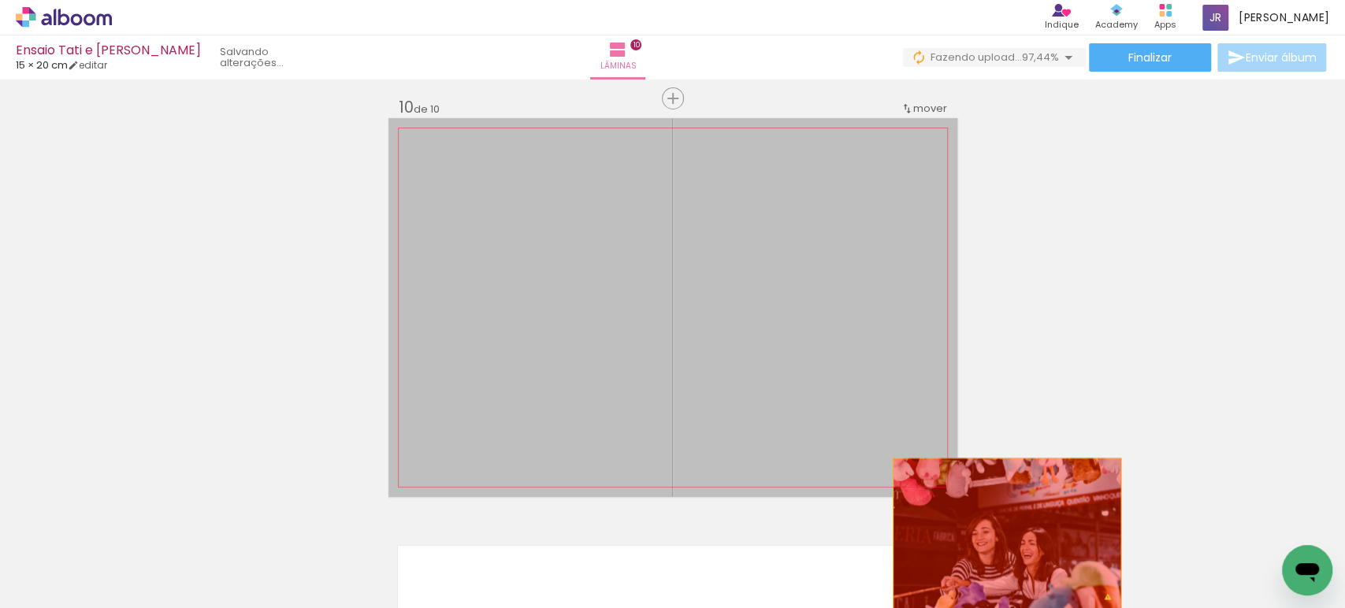
drag, startPoint x: 800, startPoint y: 398, endPoint x: 1005, endPoint y: 540, distance: 249.6
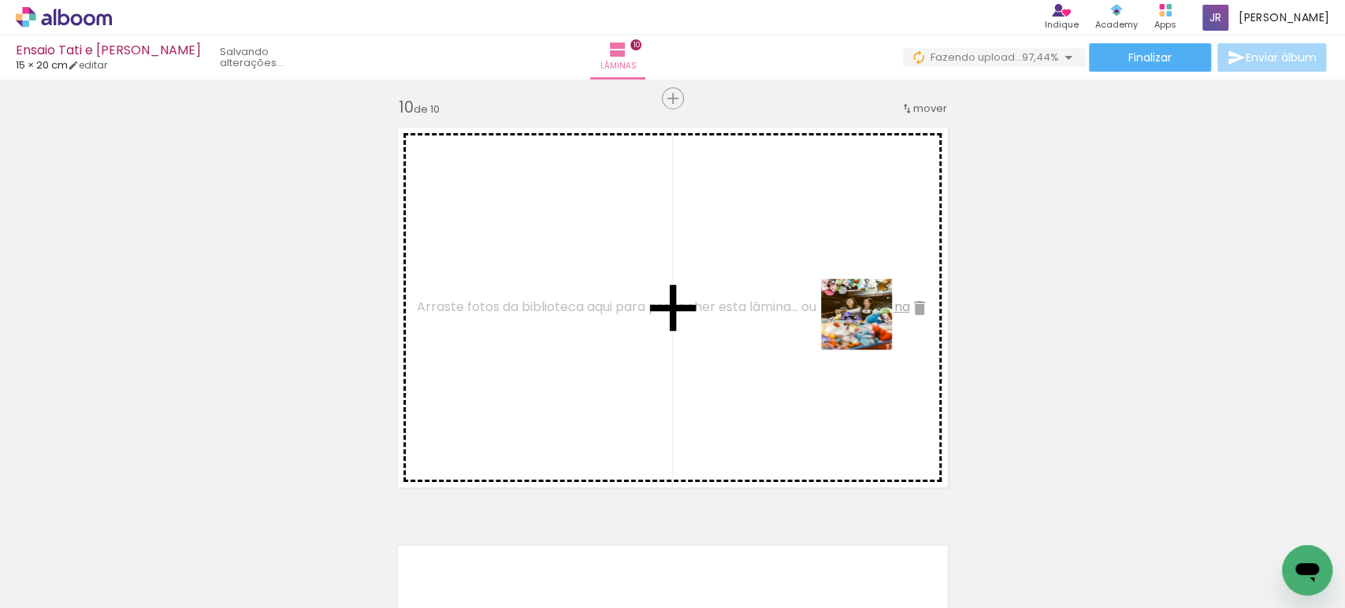
drag, startPoint x: 1253, startPoint y: 558, endPoint x: 859, endPoint y: 320, distance: 460.9
click at [859, 320] on quentale-workspace at bounding box center [672, 304] width 1345 height 608
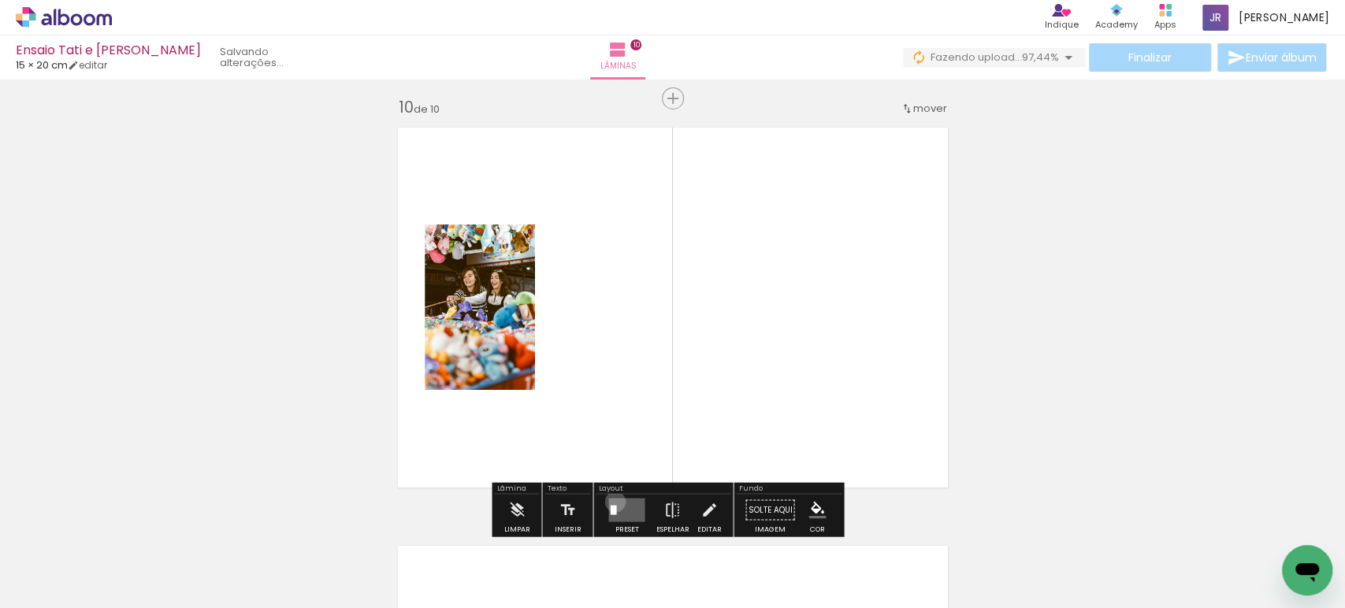
click at [611, 501] on quentale-layouter at bounding box center [626, 511] width 36 height 24
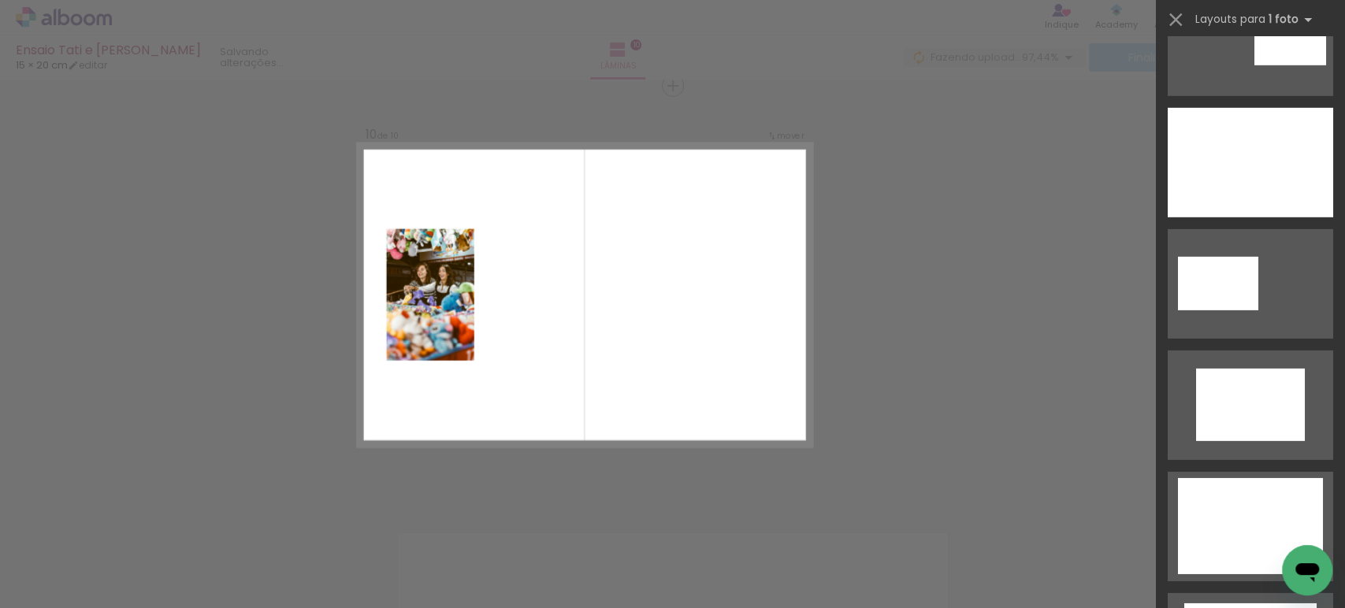
scroll to position [3206, 0]
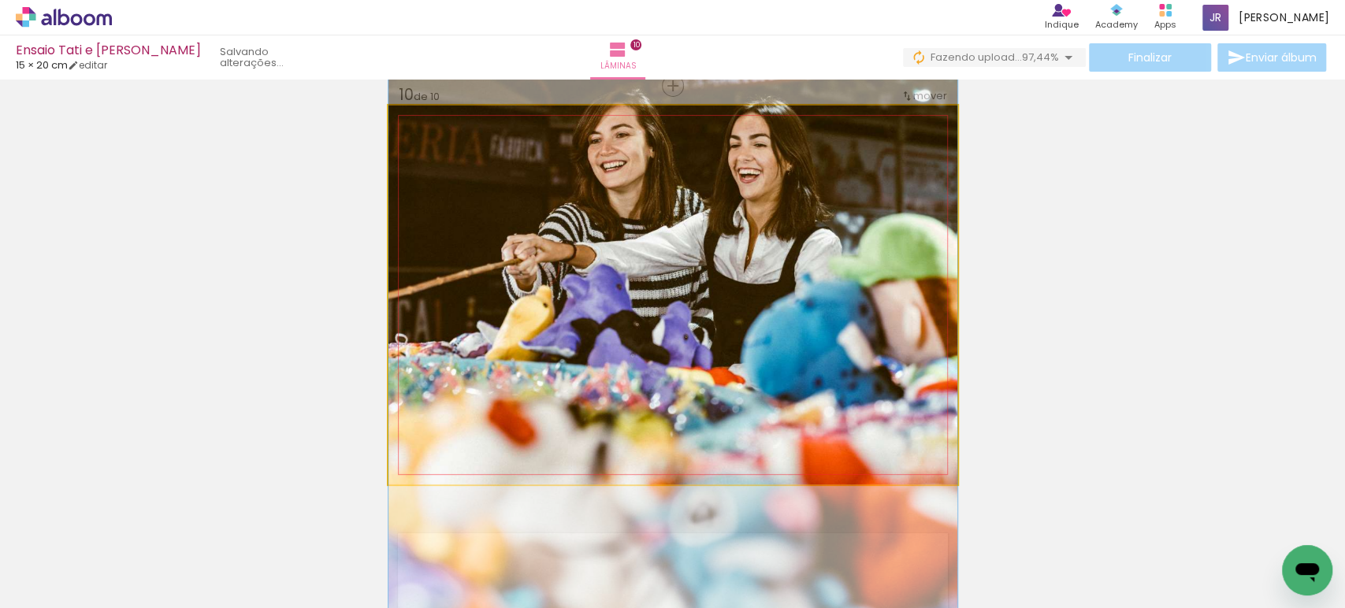
click at [691, 225] on quentale-photo at bounding box center [672, 295] width 569 height 379
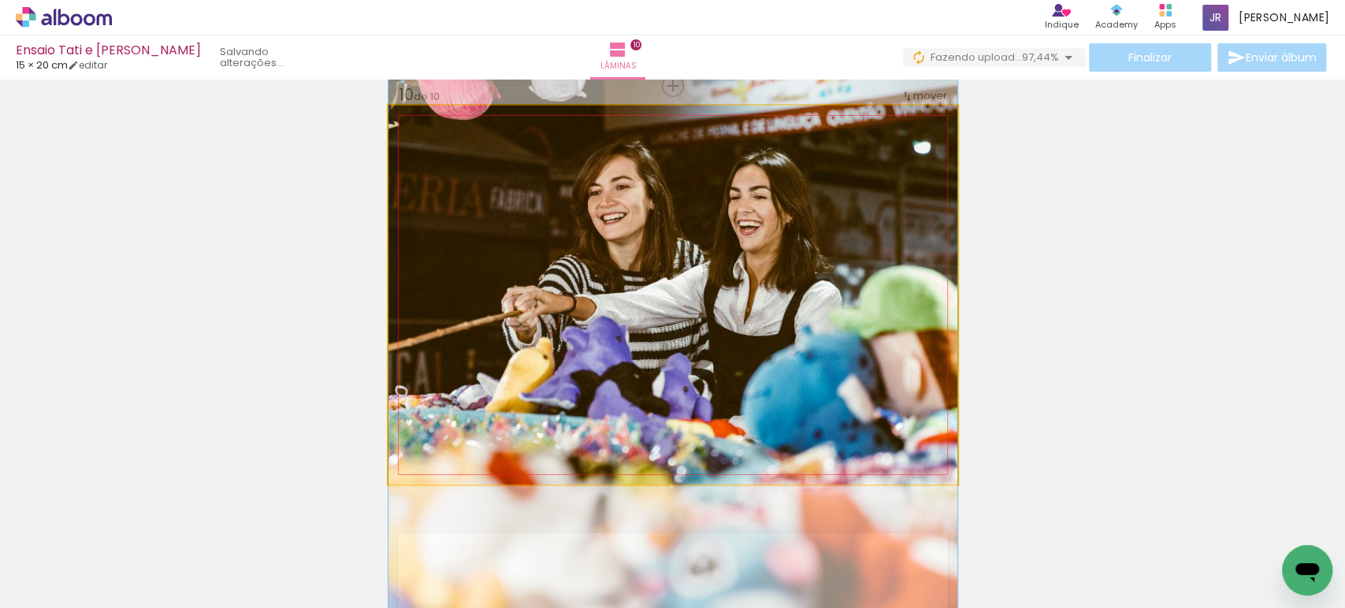
drag, startPoint x: 707, startPoint y: 210, endPoint x: 717, endPoint y: 262, distance: 53.0
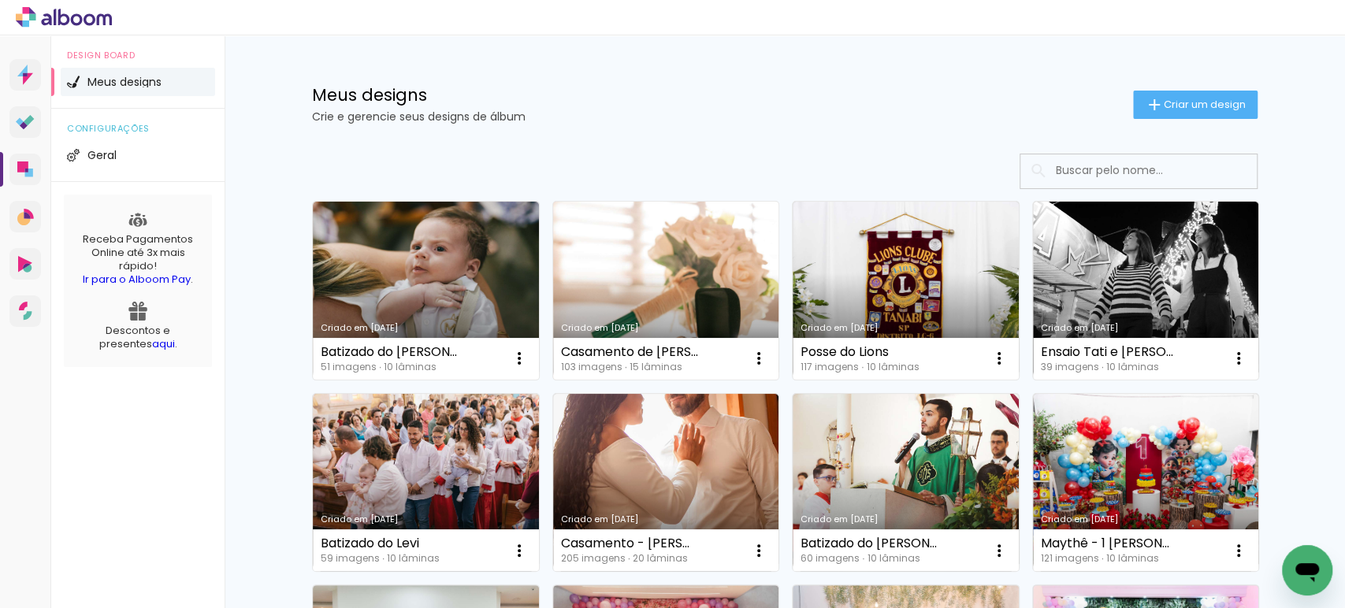
click at [662, 272] on link "Criado em [DATE]" at bounding box center [666, 291] width 226 height 178
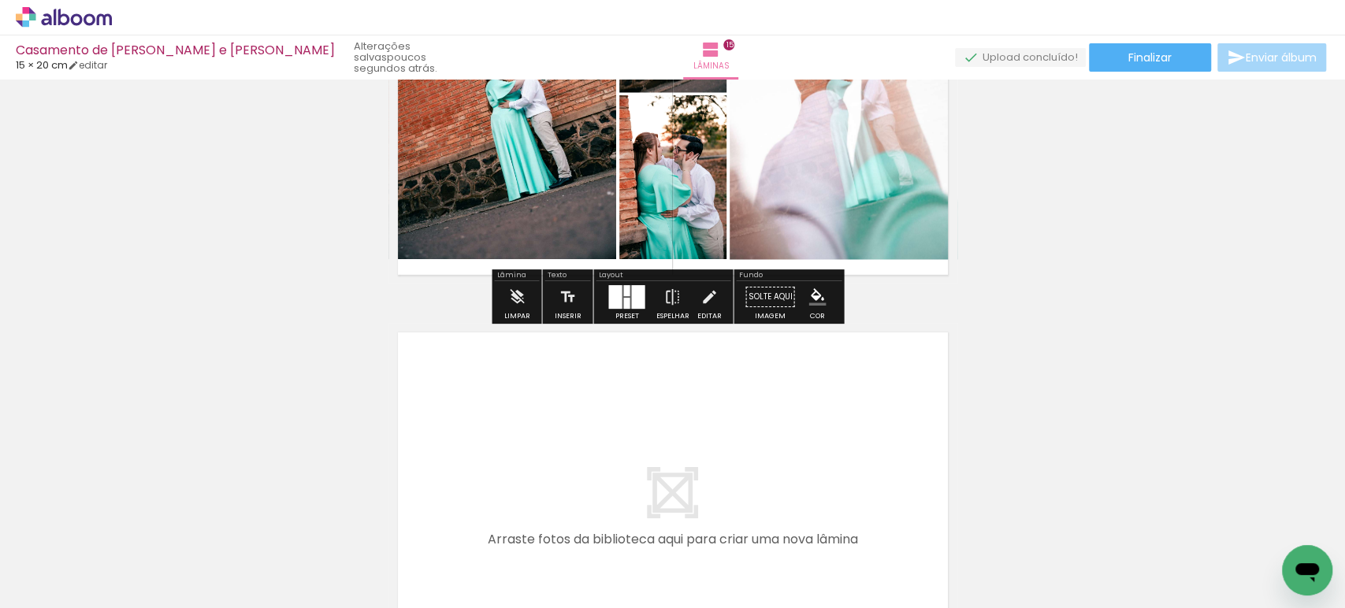
scroll to position [6061, 0]
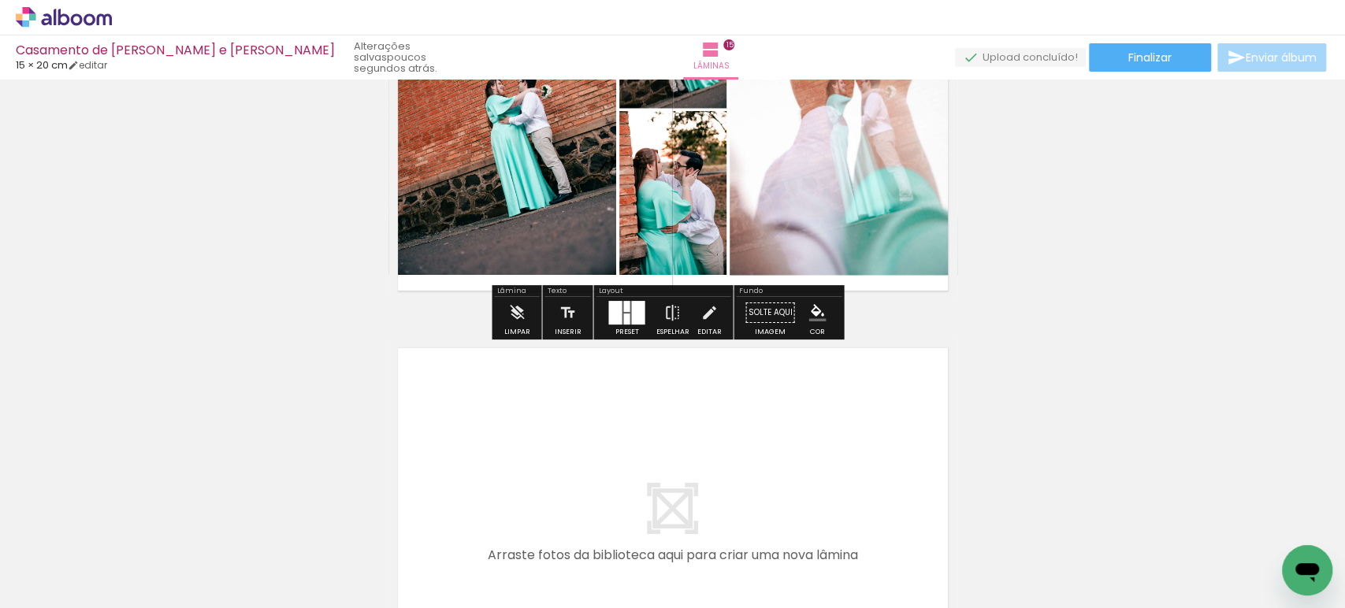
click at [79, 11] on icon at bounding box center [64, 17] width 96 height 20
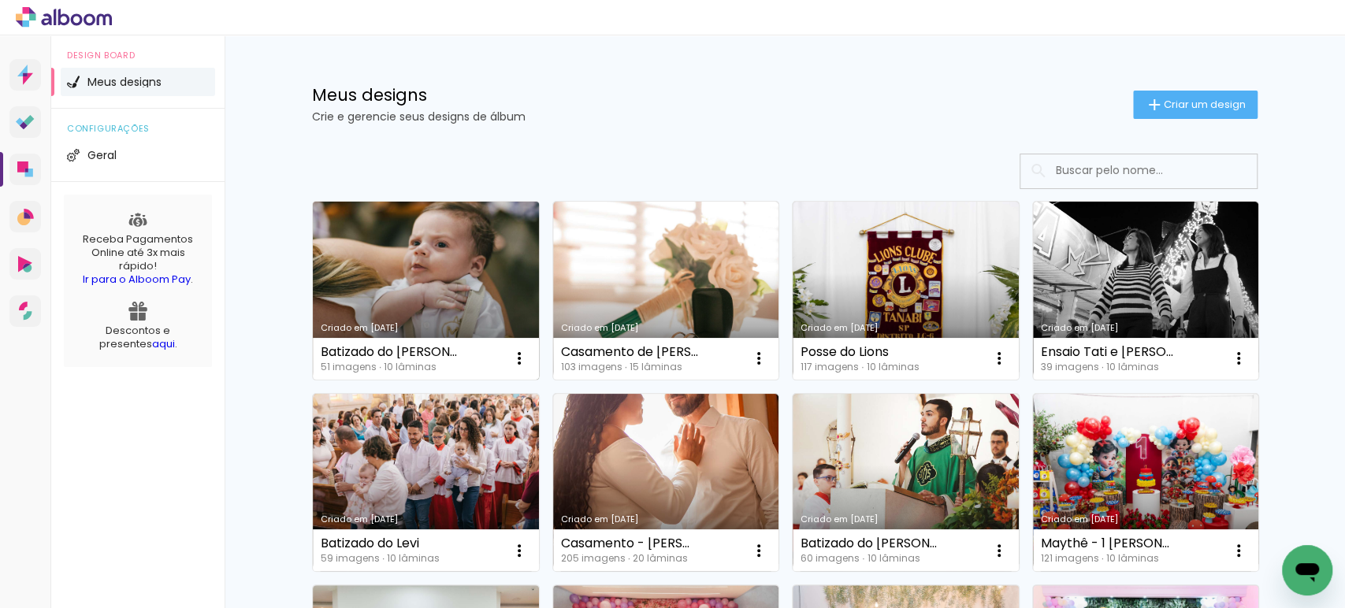
click at [410, 277] on link "Criado em [DATE]" at bounding box center [426, 291] width 226 height 178
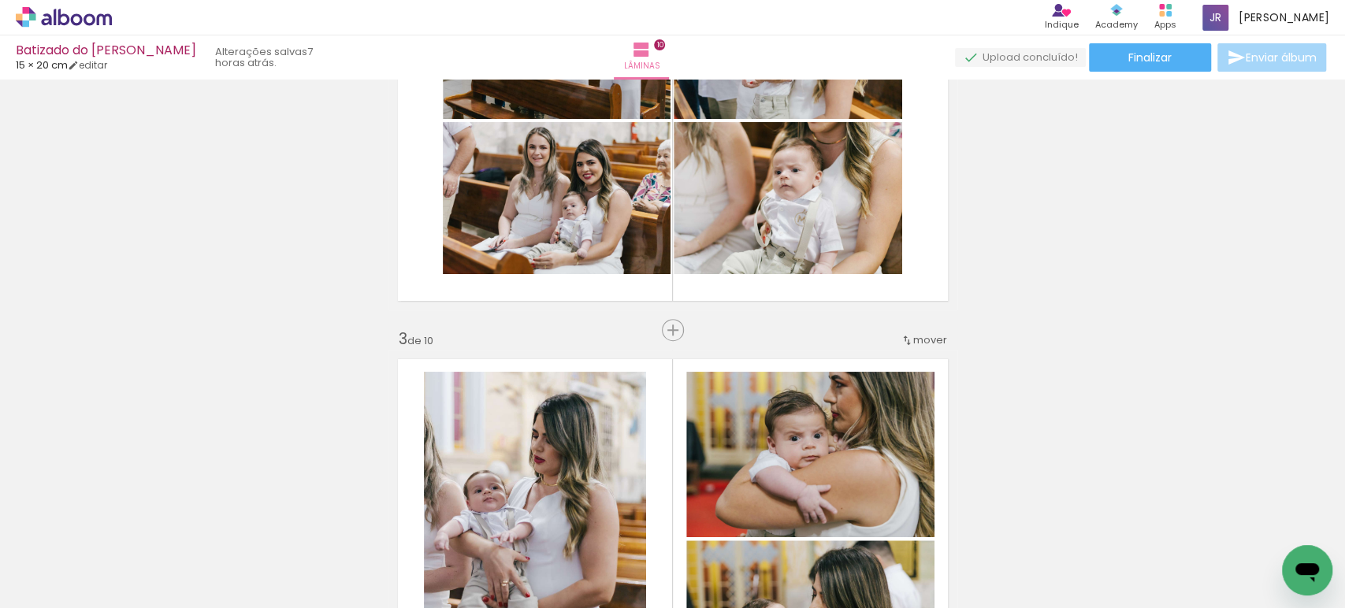
click at [57, 570] on div "Biblioteca 51 fotos Todas as fotos Não utilizadas Adicionar Fotos" at bounding box center [49, 559] width 98 height 78
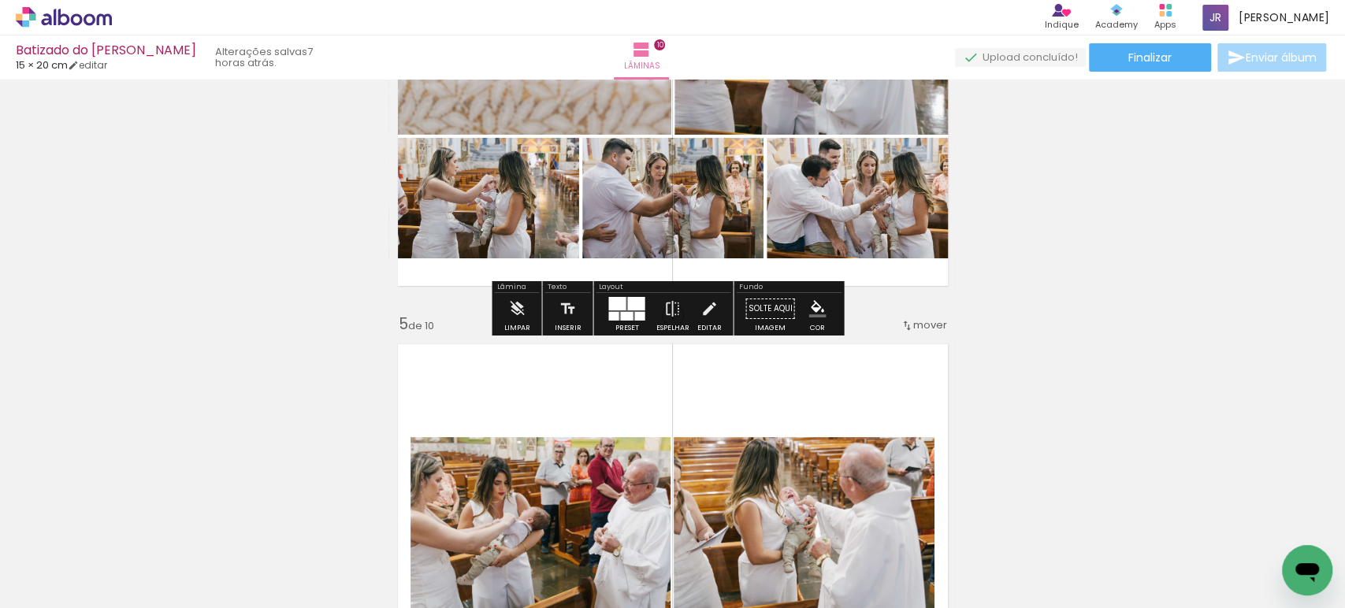
scroll to position [1487, 0]
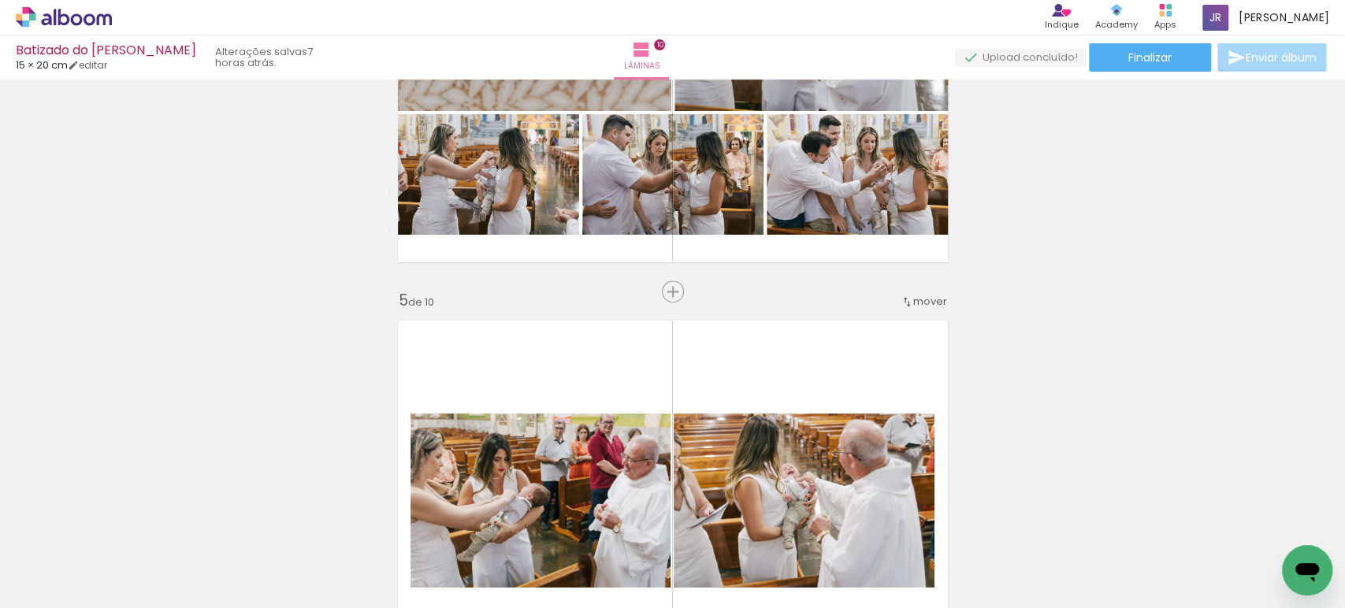
click at [0, 600] on div "Biblioteca 51 fotos Todas as fotos Não utilizadas Adicionar Fotos" at bounding box center [0, 559] width 0 height 98
click at [43, 586] on span "Adicionar Fotos" at bounding box center [55, 586] width 47 height 17
click at [0, 0] on input "file" at bounding box center [0, 0] width 0 height 0
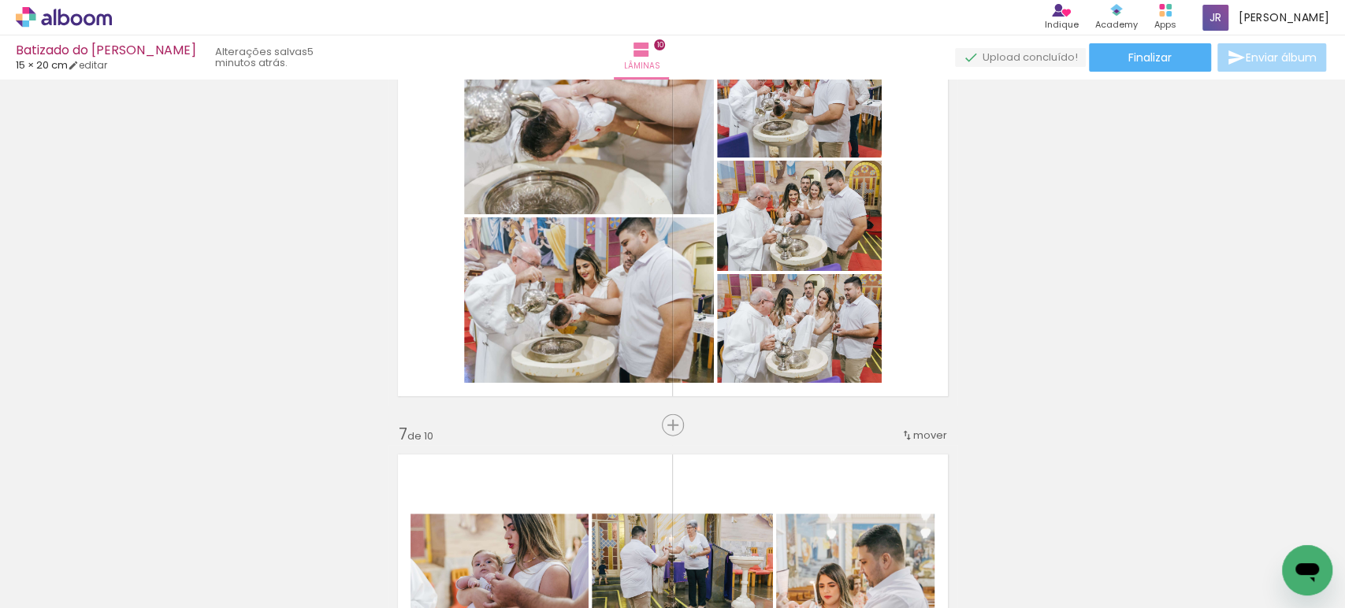
scroll to position [2219, 0]
